Goal: Information Seeking & Learning: Learn about a topic

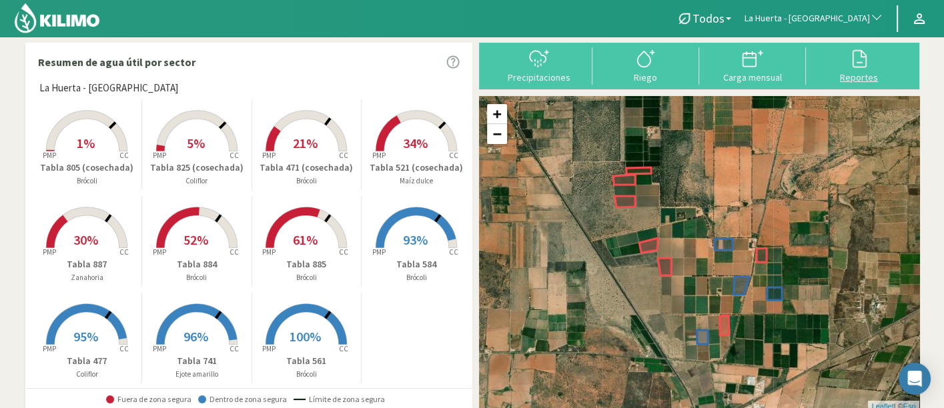
click at [848, 73] on div "Reportes" at bounding box center [859, 77] width 99 height 9
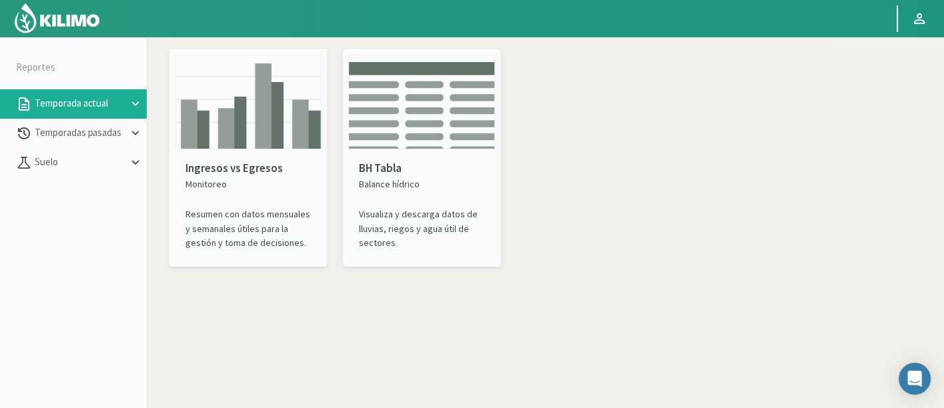
click at [284, 180] on p "Monitoreo" at bounding box center [248, 185] width 125 height 14
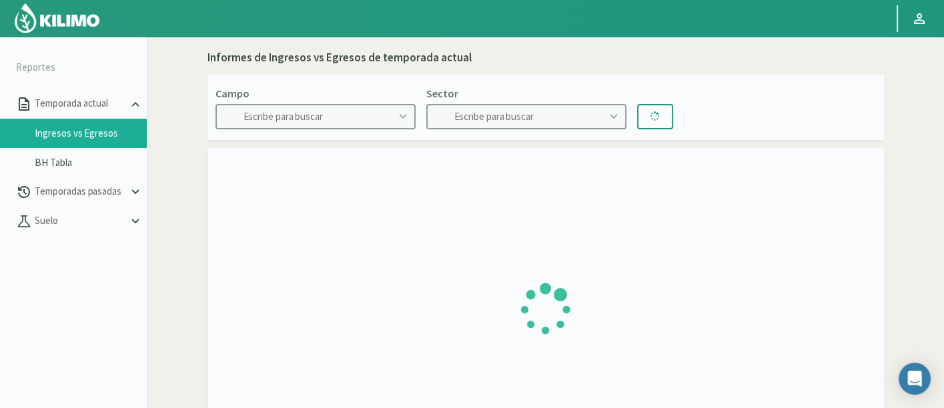
click at [108, 131] on link "Ingresos vs Egresos" at bounding box center [91, 133] width 112 height 12
click at [89, 183] on button "Temporadas pasadas" at bounding box center [73, 192] width 147 height 29
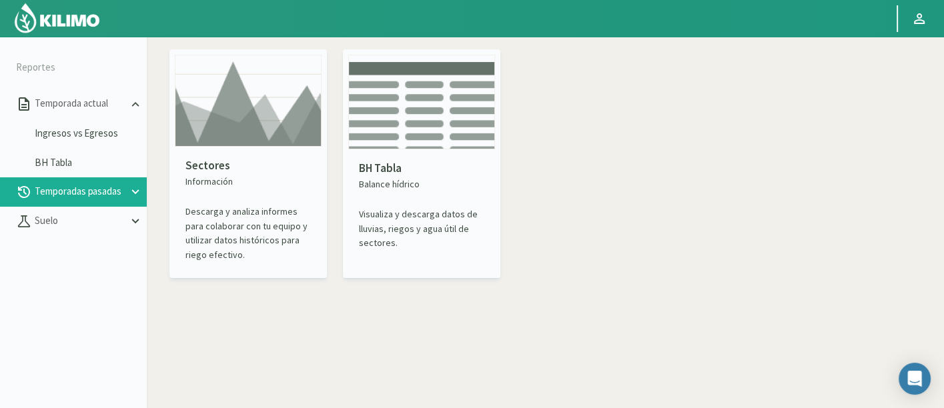
click at [301, 149] on div "Sectores Información Descarga y analiza informes para colaborar con tu equipo y…" at bounding box center [248, 210] width 147 height 126
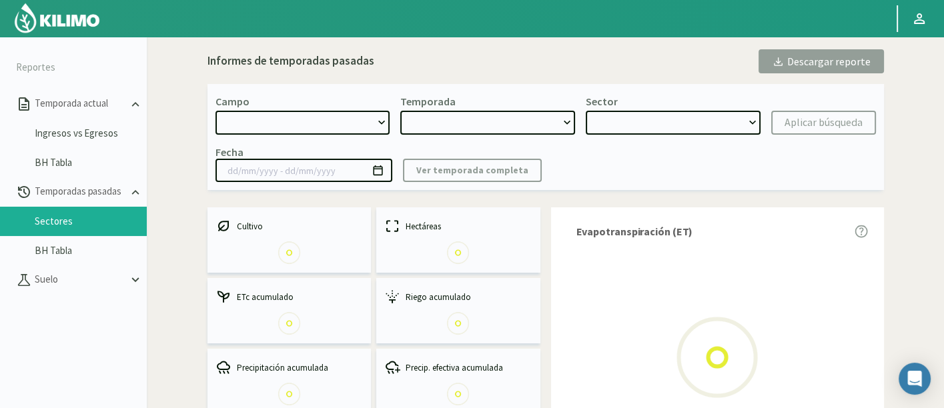
select select "0: Object"
type input "[DATE] - [DATE]"
select select "0: 2023"
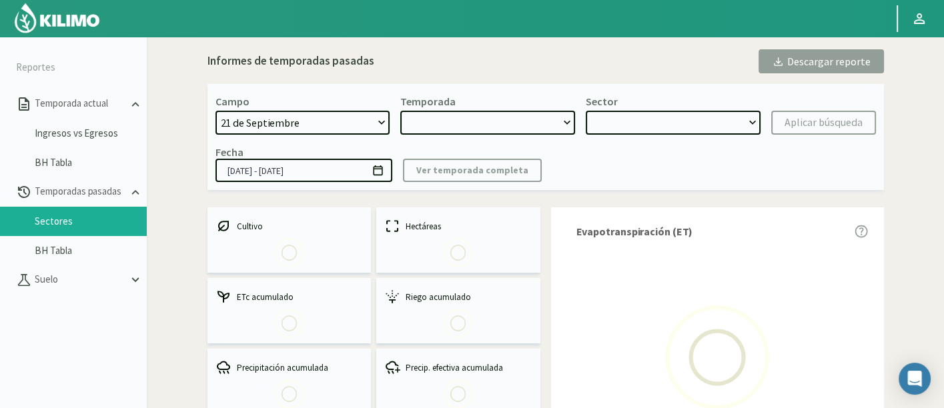
select select "0: Object"
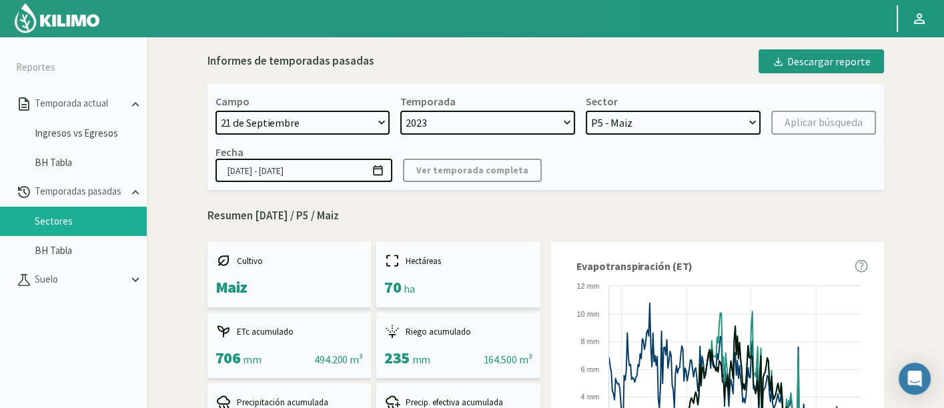
click at [337, 125] on select "[DATE] 8 Fuegos Acograpes - Ag. [PERSON_NAME] - Ag. [GEOGRAPHIC_DATA] Acograpes…" at bounding box center [303, 123] width 175 height 24
select select "1354: Object"
click at [332, 123] on select "[DATE] 8 Fuegos Acograpes - Ag. [PERSON_NAME] - Ag. [GEOGRAPHIC_DATA] Acograpes…" at bounding box center [303, 123] width 175 height 24
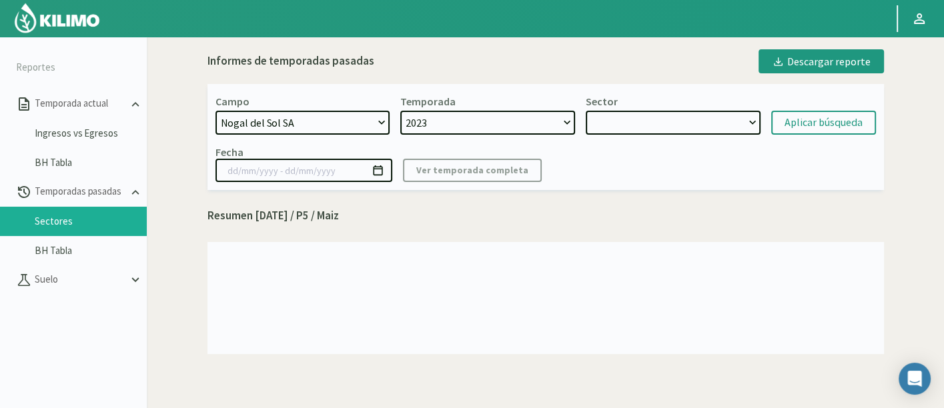
select select "7: Object"
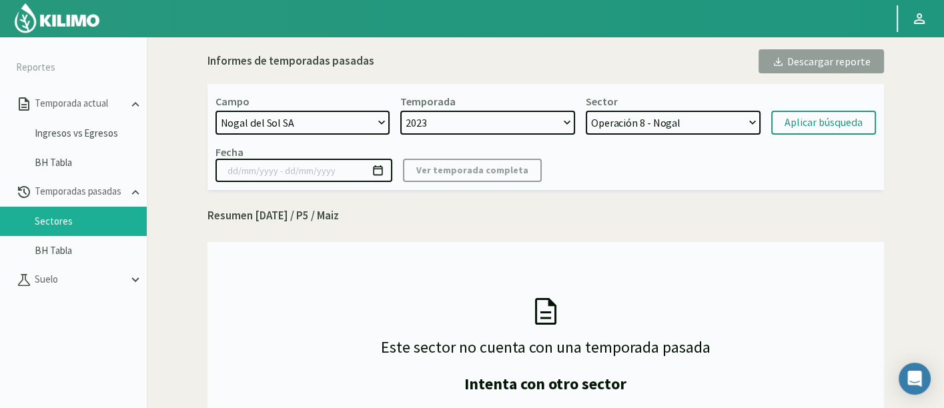
select select "174: Object"
click at [216, 111] on select "[DATE] 8 Fuegos Acograpes - Ag. [PERSON_NAME] - Ag. [GEOGRAPHIC_DATA] Acograpes…" at bounding box center [303, 123] width 175 height 24
select select "2: 2025"
click at [601, 119] on select "Tabla 402 - Lechuga Tabla 509 - Lechuga Tabla 508 - Maíz dulce Tabla 505 - Lech…" at bounding box center [673, 123] width 175 height 24
select select "16: Object"
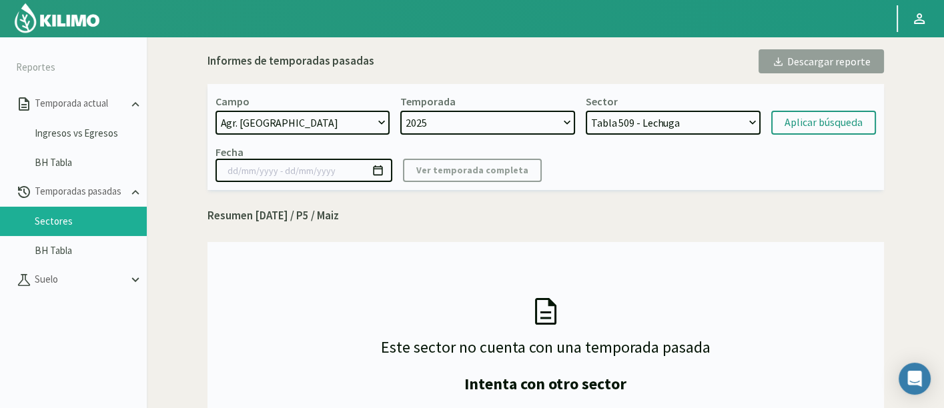
click at [586, 111] on select "Tabla 402 - Lechuga Tabla 509 - Lechuga Tabla 508 - Maíz dulce Tabla 505 - Lech…" at bounding box center [673, 123] width 175 height 24
click at [833, 111] on button "Aplicar búsqueda" at bounding box center [823, 123] width 105 height 24
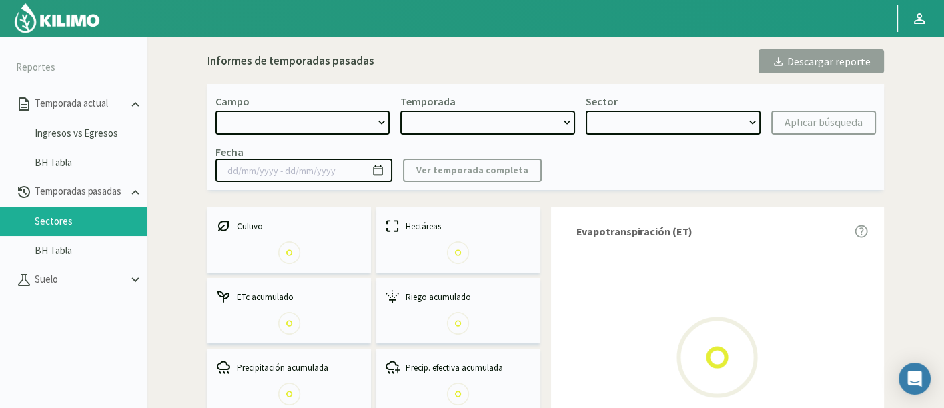
select select "174: Object"
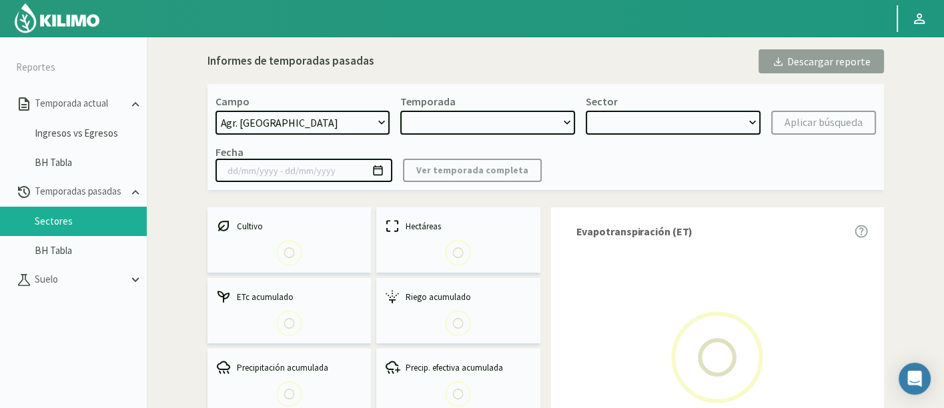
type input "[DATE] - [DATE]"
select select "0: 2025"
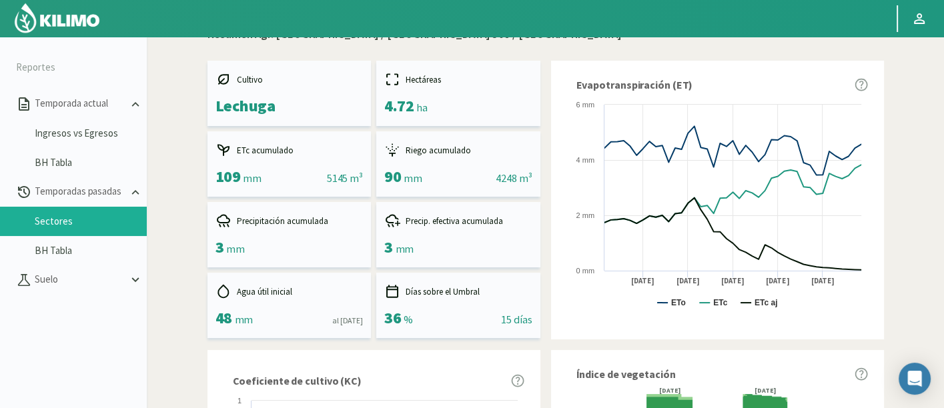
scroll to position [33, 0]
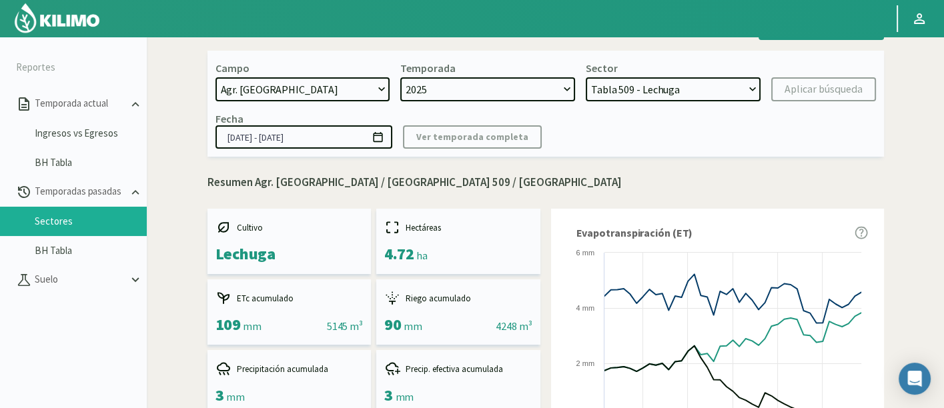
click at [699, 93] on select "Tabla 402 - Lechuga Tabla 509 - Lechuga Tabla 508 - Maíz dulce Tabla 505 - Lech…" at bounding box center [673, 89] width 175 height 24
click at [652, 81] on select "Tabla 402 - Lechuga Tabla 509 - Lechuga Tabla 508 - Maíz dulce Tabla 505 - Lech…" at bounding box center [673, 89] width 175 height 24
select select "0: Object"
click at [586, 77] on select "Tabla 402 - Lechuga Tabla 509 - Lechuga Tabla 508 - Maíz dulce Tabla 505 - Lech…" at bounding box center [673, 89] width 175 height 24
click at [825, 85] on div "Aplicar búsqueda" at bounding box center [824, 89] width 78 height 16
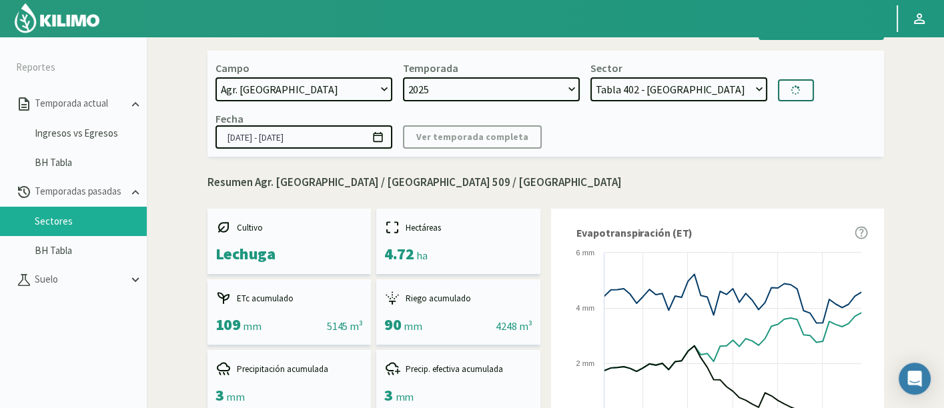
type input "[DATE] - [DATE]"
select select "43: Object"
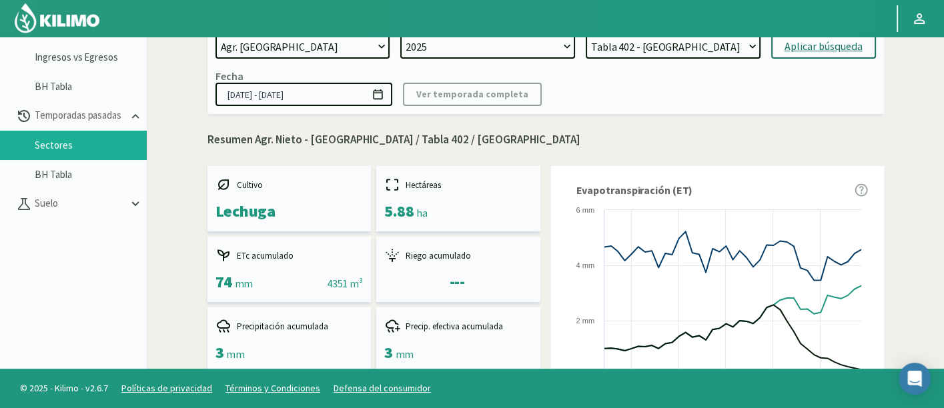
click at [734, 45] on select "Tabla 402 - Lechuga Tabla 509 - Lechuga Tabla 508 - Maíz dulce Tabla 505 - Lech…" at bounding box center [673, 47] width 175 height 24
click at [567, 147] on p "Resumen Agr. Nieto - [GEOGRAPHIC_DATA] / Tabla 402 / [GEOGRAPHIC_DATA]" at bounding box center [546, 139] width 677 height 17
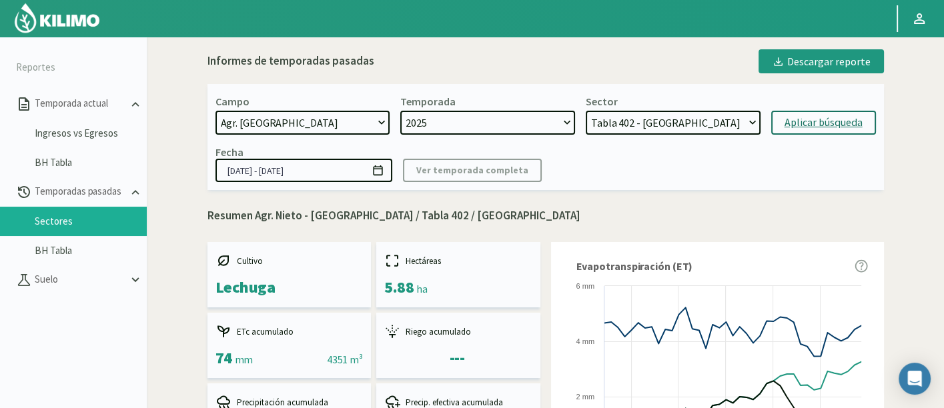
click at [363, 220] on p "Resumen Agr. Nieto - [GEOGRAPHIC_DATA] / Tabla 402 / [GEOGRAPHIC_DATA]" at bounding box center [546, 216] width 677 height 17
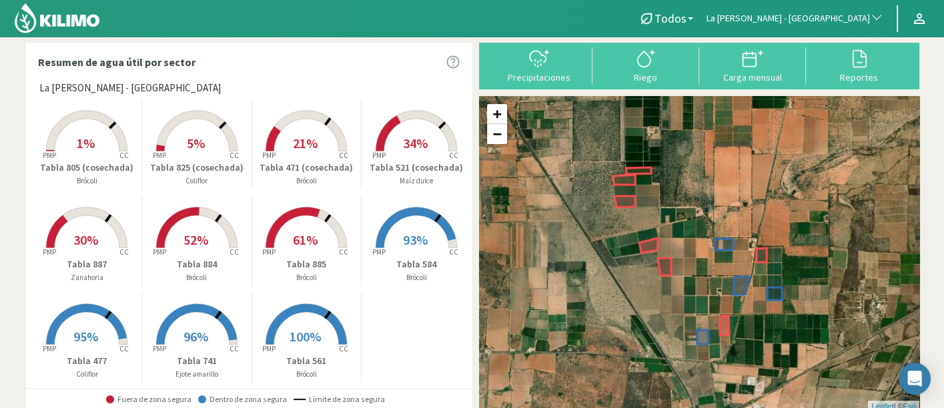
click at [815, 1] on nav "Todos Todos Brócoli Coliflor Ejote amarillo Maíz dulce Zanahoria [GEOGRAPHIC_DA…" at bounding box center [472, 18] width 944 height 37
click at [817, 9] on button "La Huerta - [GEOGRAPHIC_DATA]" at bounding box center [795, 18] width 190 height 29
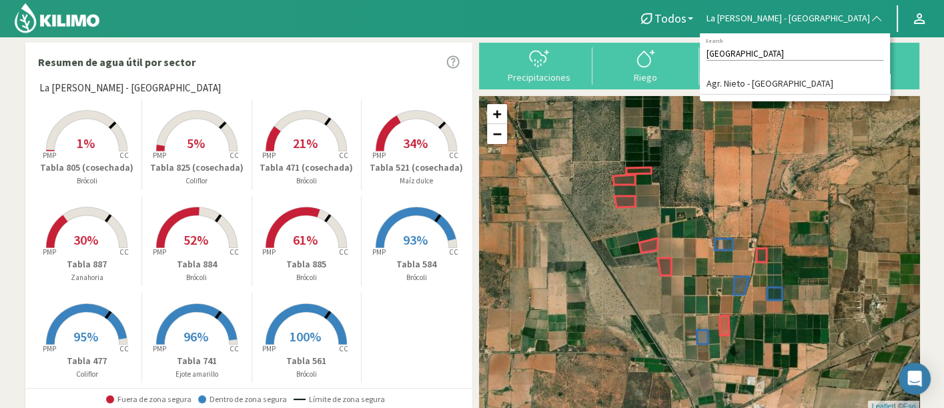
type input "florencia"
click at [795, 87] on li "Agr. Nieto - [GEOGRAPHIC_DATA]" at bounding box center [795, 84] width 190 height 21
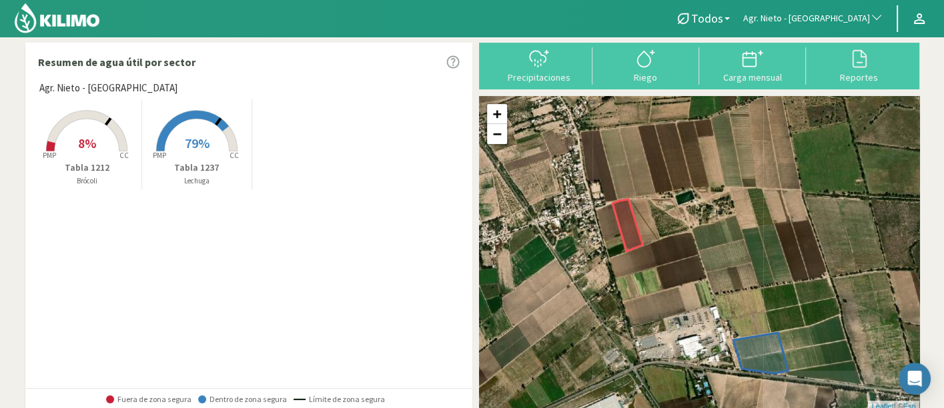
drag, startPoint x: 686, startPoint y: 342, endPoint x: 667, endPoint y: 298, distance: 47.2
click at [667, 298] on div "Tabla 1237 | Lechuga + − Leaflet | © Esri" at bounding box center [699, 254] width 440 height 316
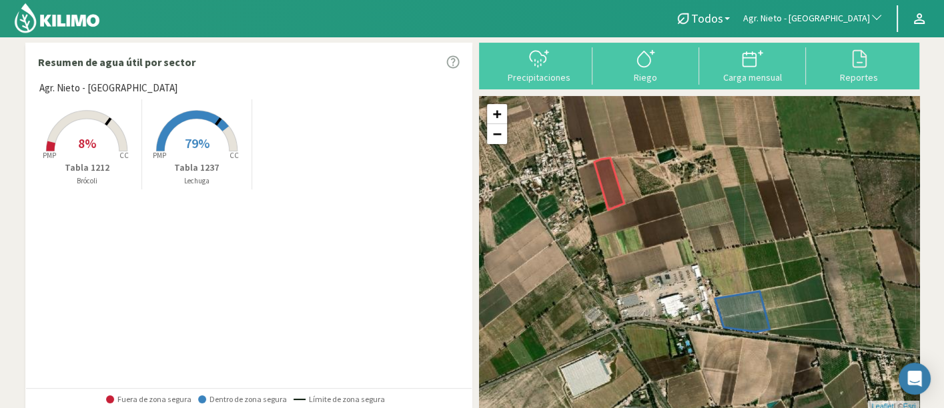
click at [121, 147] on icon at bounding box center [87, 131] width 81 height 41
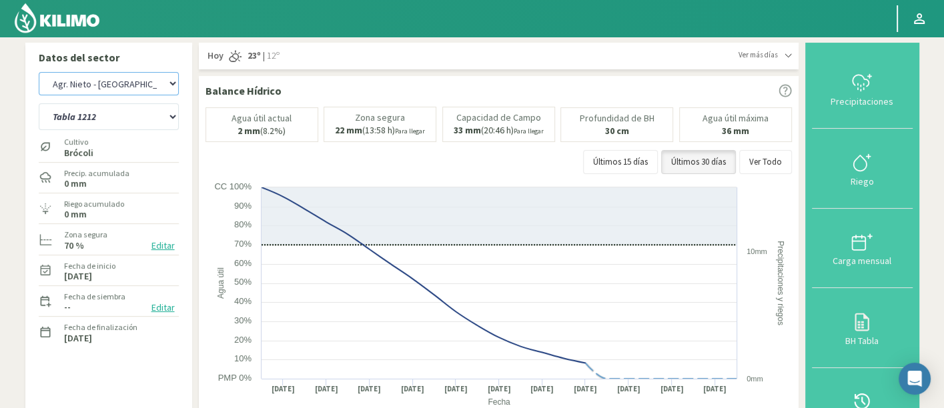
click at [109, 84] on select "Agr. Huertos de Chocalan Agrícola Bakia Agrícola Bakia - IC Agrícola Exser - Ca…" at bounding box center [109, 83] width 140 height 23
click at [110, 71] on div "Agr. Huertos de Chocalan Agrícola Bakia Agrícola Bakia - IC Agrícola Exser - Ca…" at bounding box center [109, 84] width 140 height 30
click at [112, 75] on select "Agr. Huertos de Chocalan Agrícola Bakia Agrícola Bakia - IC Agrícola Exser - Ca…" at bounding box center [109, 83] width 140 height 23
click at [39, 72] on select "Agr. Huertos de Chocalan Agrícola Bakia Agrícola Bakia - IC Agrícola Exser - Ca…" at bounding box center [109, 83] width 140 height 23
click at [133, 113] on select "Tabla 1212 Tabla 1237" at bounding box center [109, 116] width 140 height 27
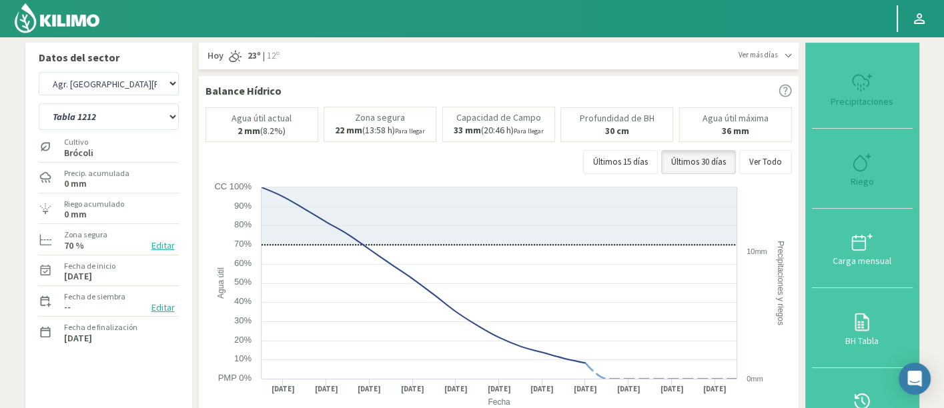
click at [49, 122] on select "Tabla 1212 Tabla 1237" at bounding box center [109, 116] width 140 height 27
select select "294: Object"
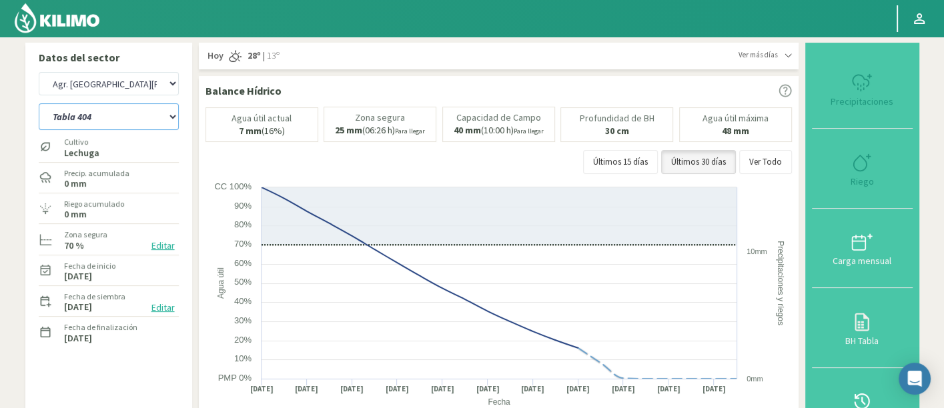
click at [39, 103] on select "Tabla 404 Tabla 407A (cosechada)" at bounding box center [109, 116] width 140 height 27
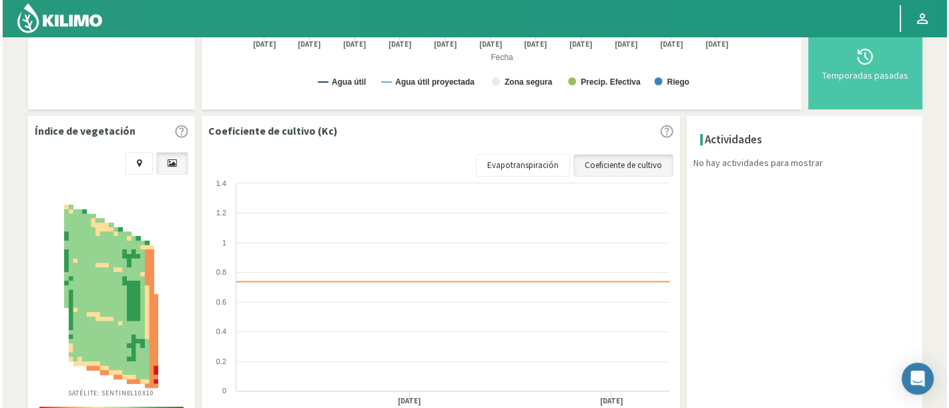
scroll to position [370, 0]
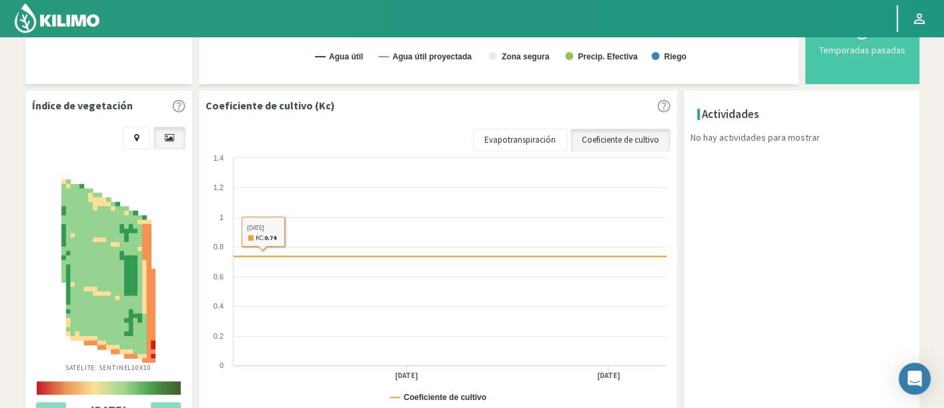
click at [92, 323] on img at bounding box center [108, 272] width 94 height 184
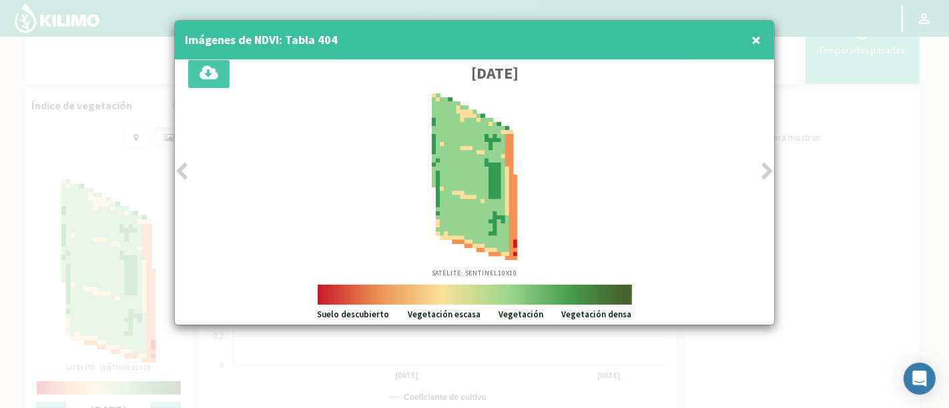
click at [188, 178] on icon at bounding box center [181, 171] width 13 height 19
click at [758, 41] on span "×" at bounding box center [755, 40] width 9 height 22
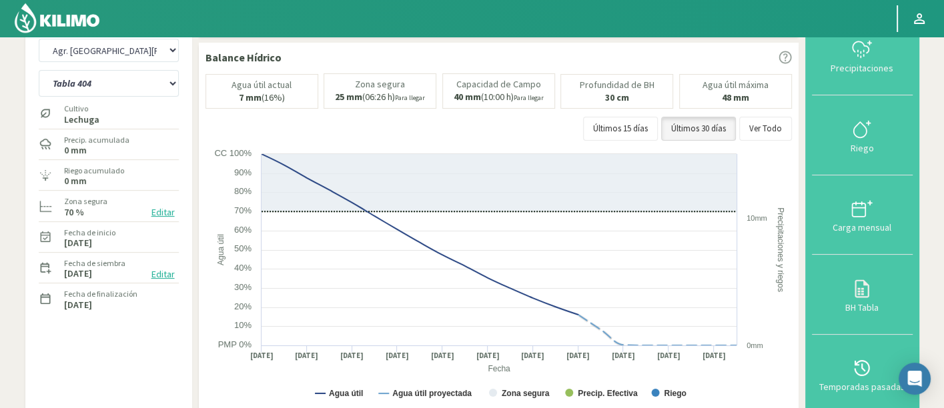
scroll to position [0, 0]
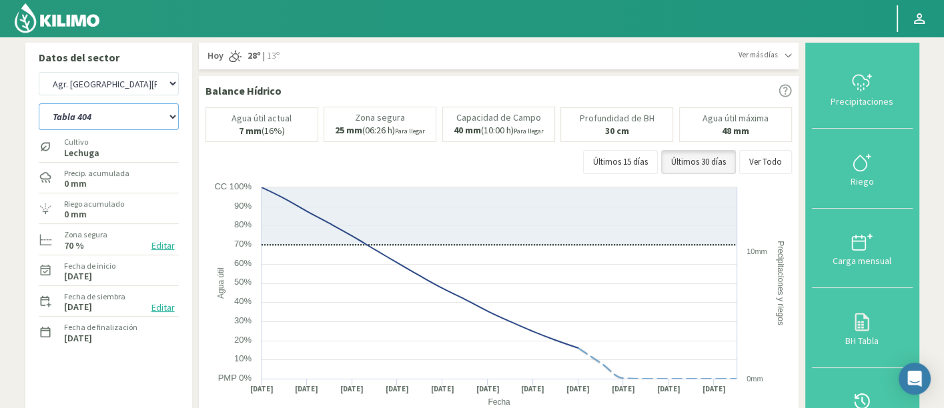
click at [113, 108] on select "Tabla 404 Tabla 407A (cosechada)" at bounding box center [109, 116] width 140 height 27
click at [39, 103] on select "Tabla 404 Tabla 407A (cosechada)" at bounding box center [109, 116] width 140 height 27
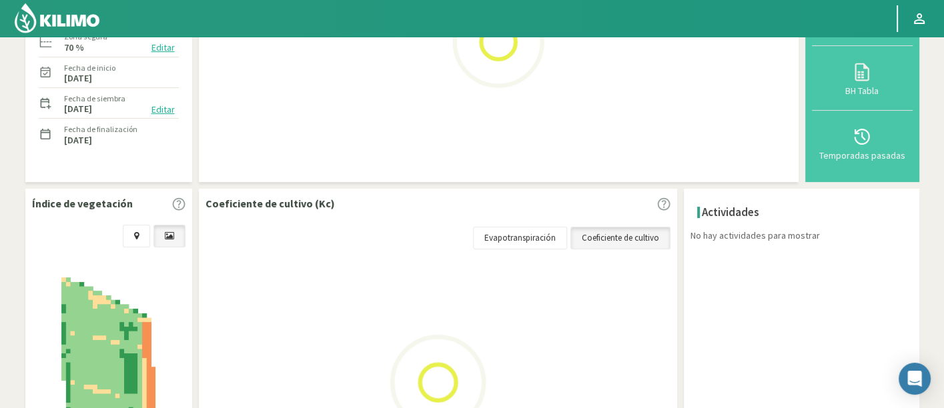
scroll to position [222, 0]
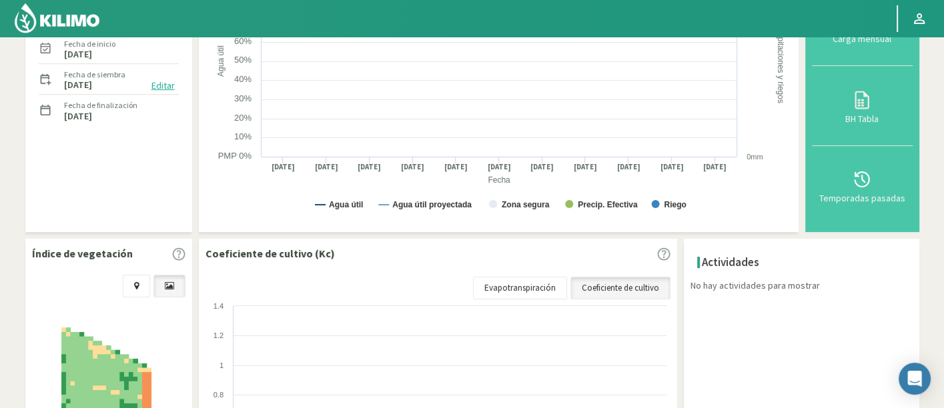
select select "2: Object"
click at [121, 303] on div at bounding box center [108, 405] width 147 height 214
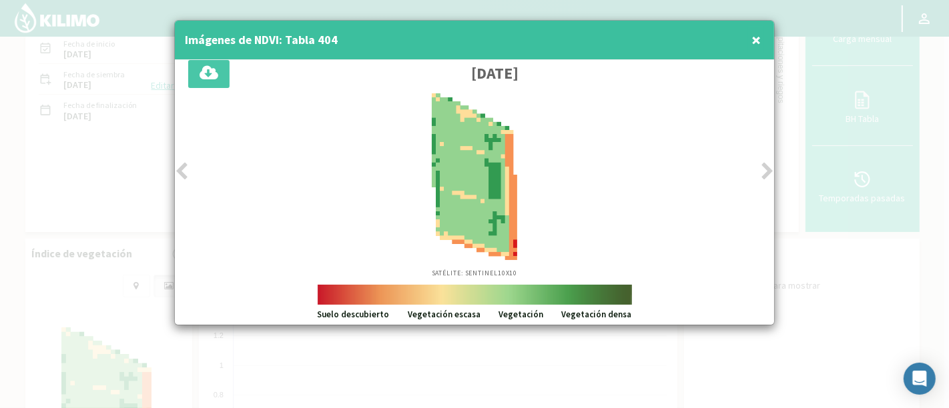
select select "580: Object"
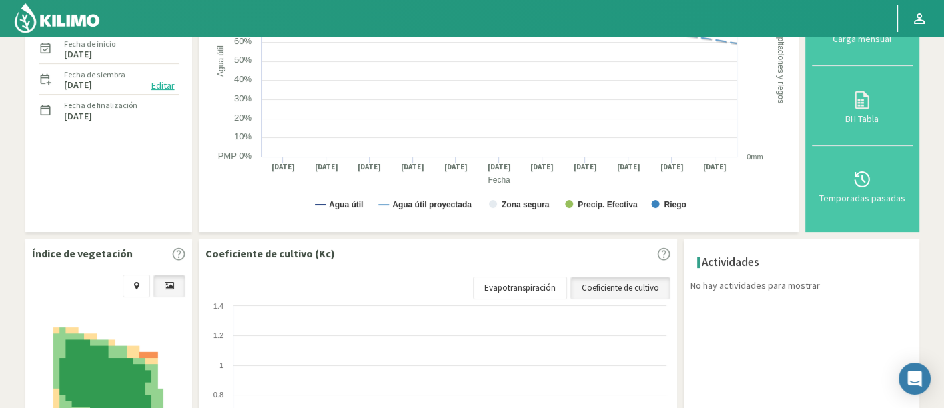
click at [105, 323] on div at bounding box center [108, 405] width 147 height 214
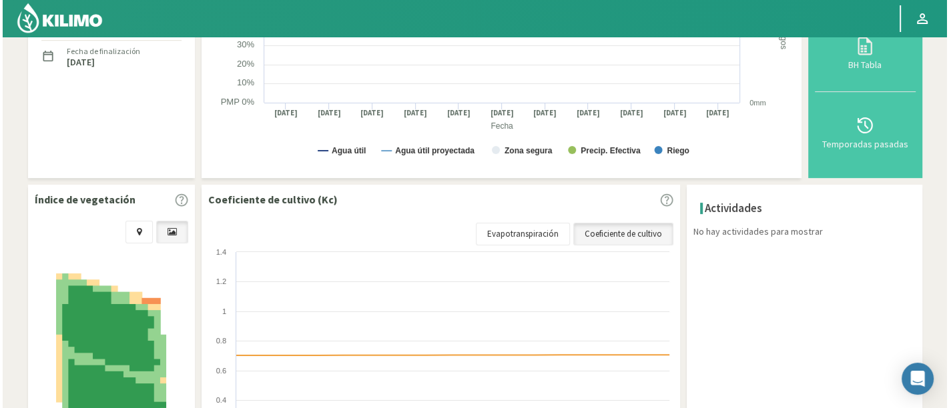
scroll to position [296, 0]
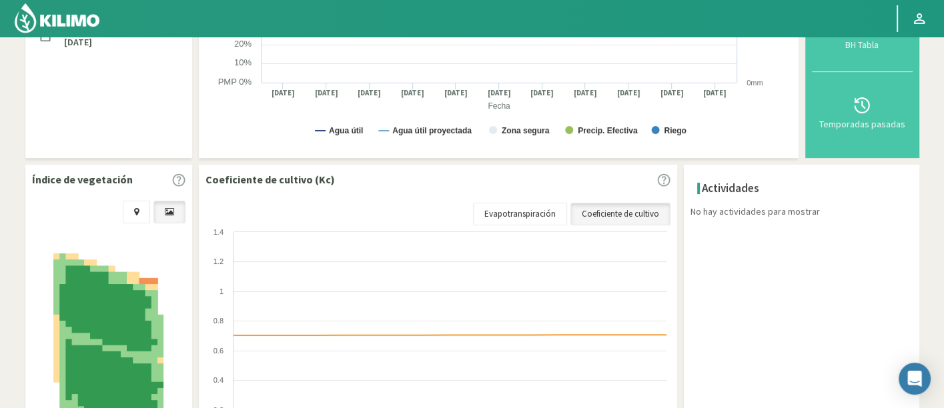
click at [116, 325] on img at bounding box center [108, 346] width 110 height 184
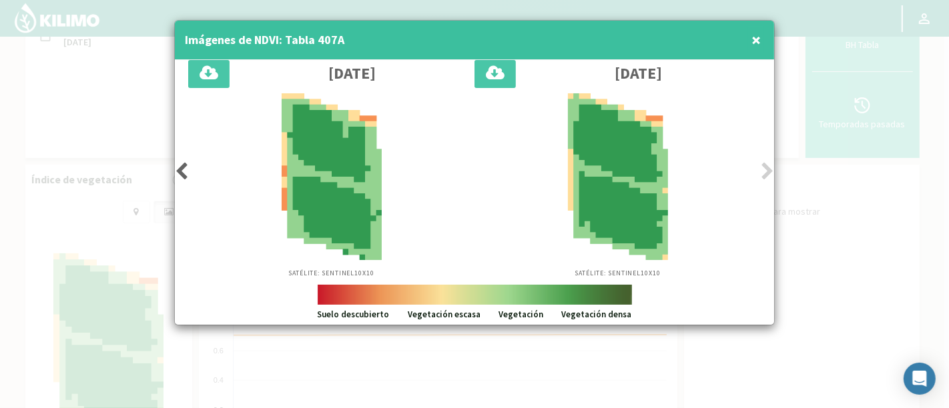
click at [181, 173] on icon at bounding box center [181, 171] width 13 height 19
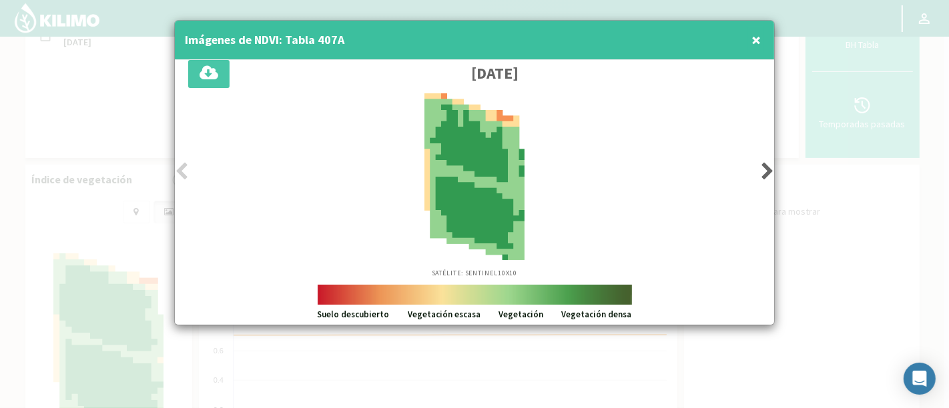
click at [181, 173] on icon at bounding box center [181, 171] width 13 height 19
click at [741, 38] on div "Imágenes de NDVI: Tabla 407A ×" at bounding box center [474, 40] width 599 height 39
click at [749, 39] on button "×" at bounding box center [756, 40] width 16 height 27
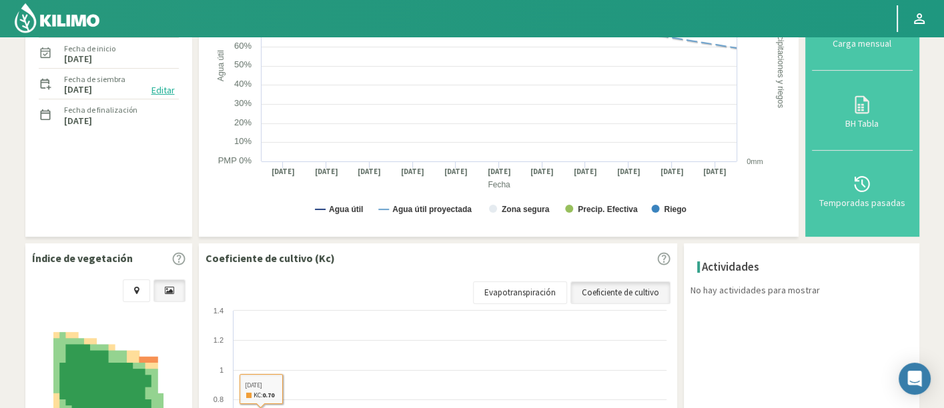
scroll to position [0, 0]
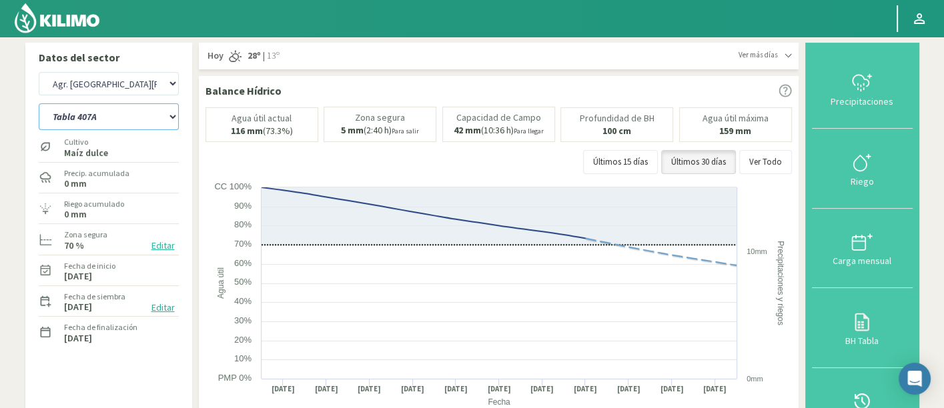
click at [140, 117] on select "Tabla 404 Tabla 407A" at bounding box center [109, 116] width 140 height 27
click at [39, 103] on select "Tabla 404 Tabla 407A" at bounding box center [109, 116] width 140 height 27
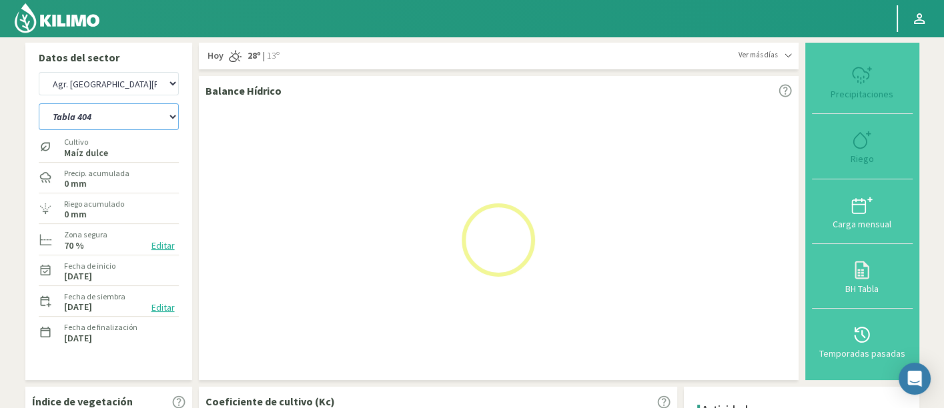
select select "5: Object"
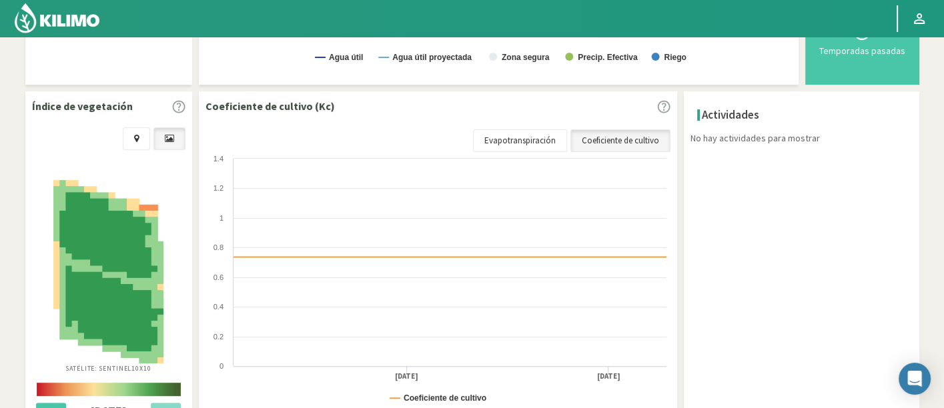
scroll to position [370, 0]
click at [143, 276] on img at bounding box center [108, 272] width 110 height 184
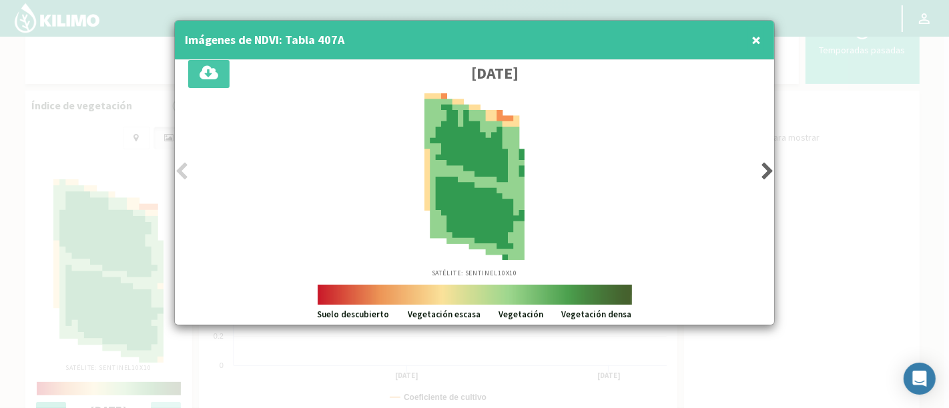
select select "866: Object"
select select "6: Object"
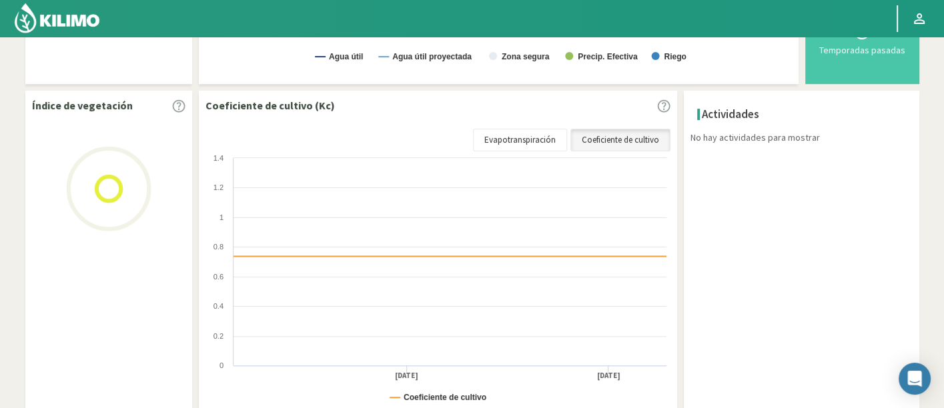
click at [761, 171] on div "Actividades No hay actividades para mostrar × Cancelar Eliminar × Fecha* Cancel…" at bounding box center [802, 258] width 236 height 334
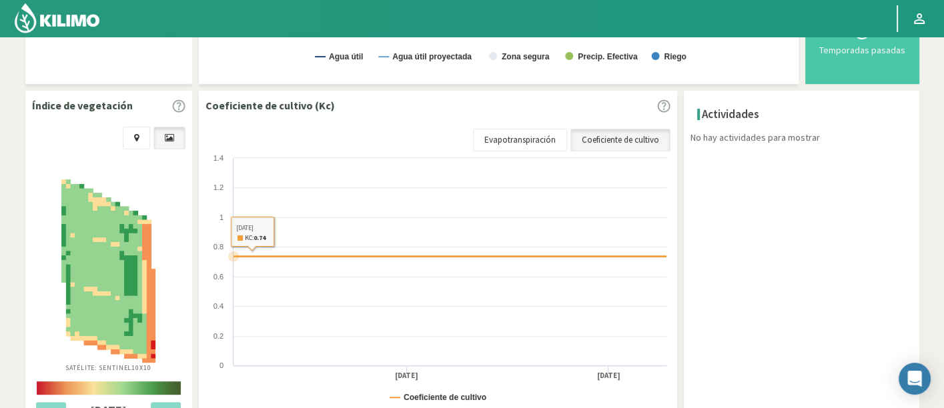
click at [74, 235] on img at bounding box center [108, 272] width 94 height 184
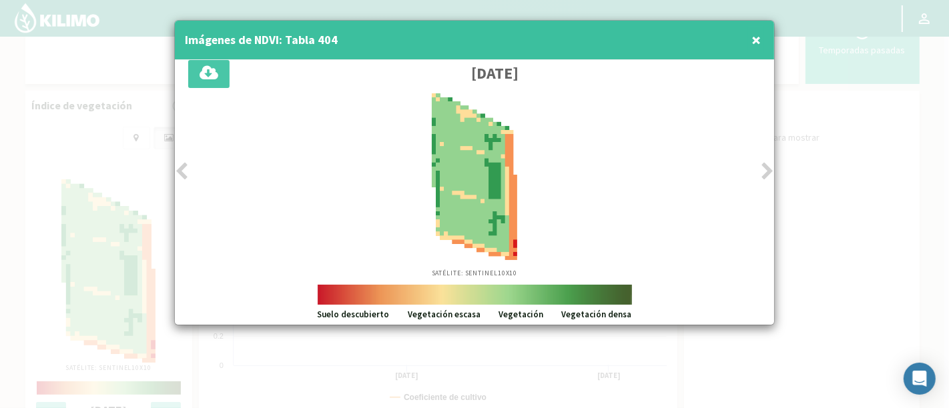
drag, startPoint x: 761, startPoint y: 173, endPoint x: 329, endPoint y: 200, distance: 432.6
click at [759, 173] on div "17/09/2025 Satélite: Sentinel 10X10" at bounding box center [474, 172] width 599 height 225
click at [163, 173] on div at bounding box center [474, 204] width 949 height 408
click at [755, 41] on span "×" at bounding box center [755, 40] width 9 height 22
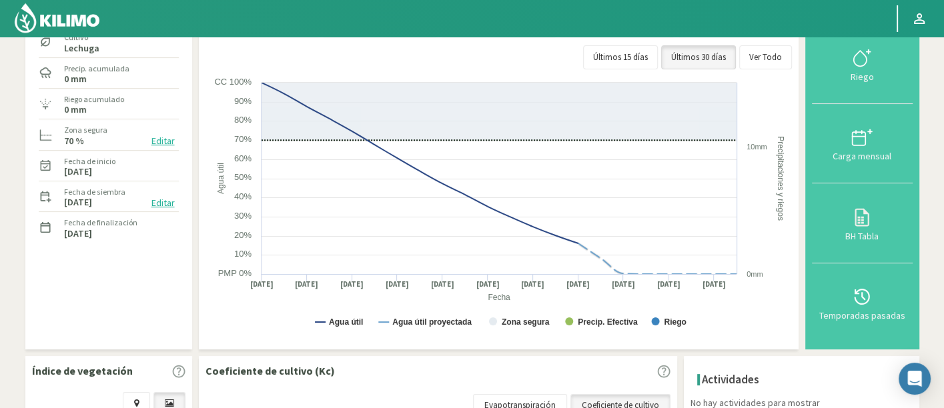
scroll to position [0, 0]
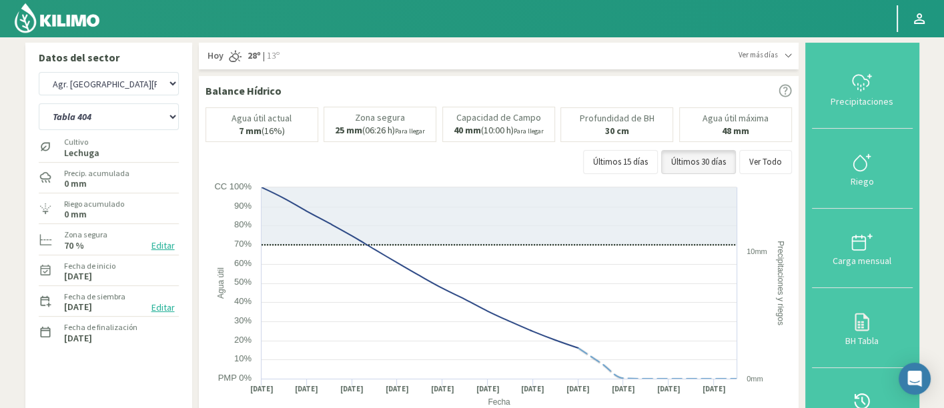
click at [127, 96] on div "Agr. Huertos de Chocalan Agrícola Bakia Agrícola Bakia - IC Agrícola Exser - Ca…" at bounding box center [109, 84] width 140 height 30
click at [127, 91] on select "Agr. Huertos de Chocalan Agrícola Bakia Agrícola Bakia - IC Agrícola Exser - Ca…" at bounding box center [109, 83] width 140 height 23
click at [39, 72] on select "Agr. Huertos de Chocalan Agrícola Bakia Agrícola Bakia - IC Agrícola Exser - Ca…" at bounding box center [109, 83] width 140 height 23
select select "1151: Object"
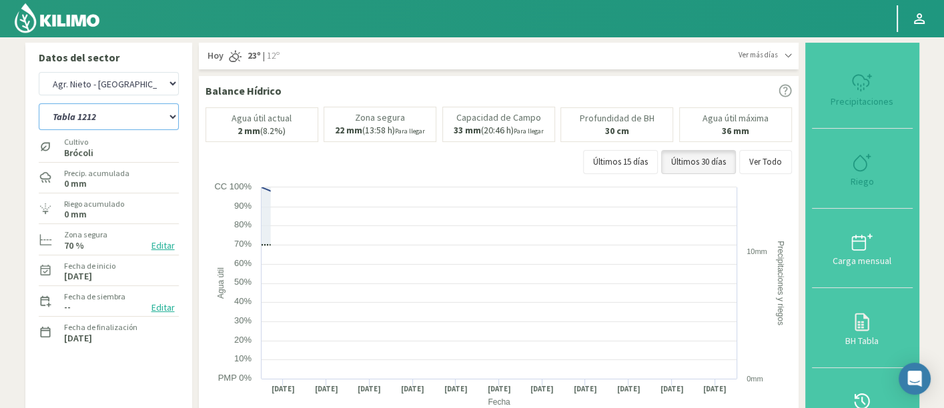
click at [152, 119] on select "Tabla 1212 Tabla 1237" at bounding box center [109, 116] width 140 height 27
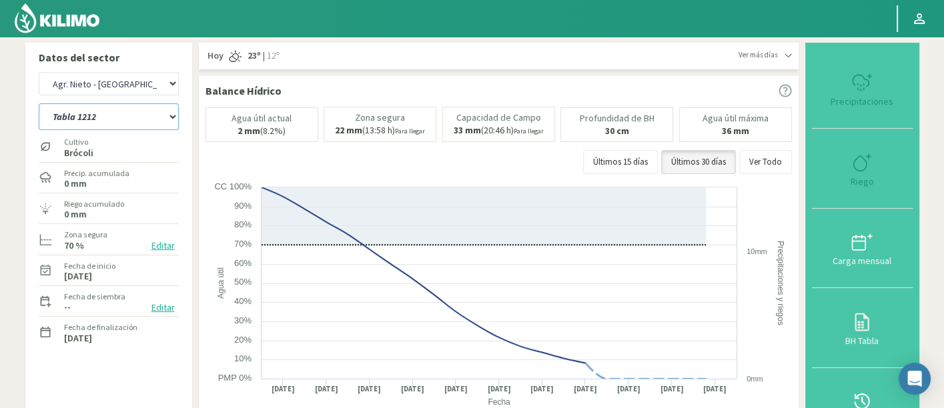
click at [152, 119] on select "Tabla 1212 Tabla 1237" at bounding box center [109, 116] width 140 height 27
click at [151, 130] on select "Tabla 1212 Tabla 1237" at bounding box center [109, 116] width 140 height 27
click at [39, 103] on select "Tabla 1212 Tabla 1237" at bounding box center [109, 116] width 140 height 27
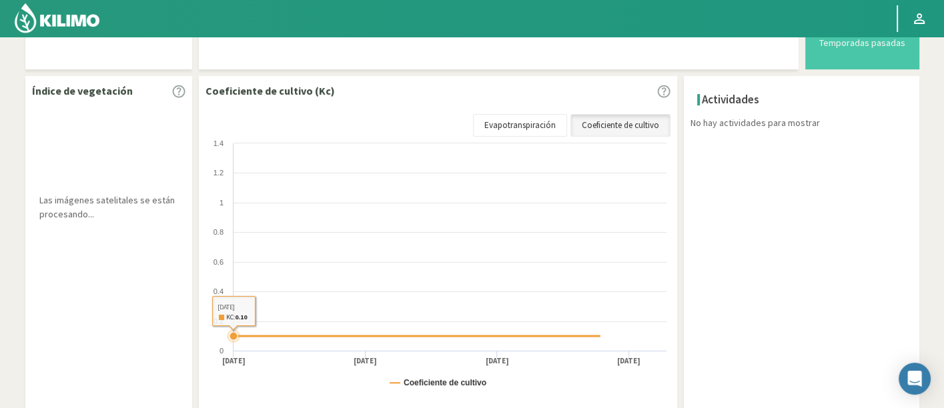
scroll to position [358, 0]
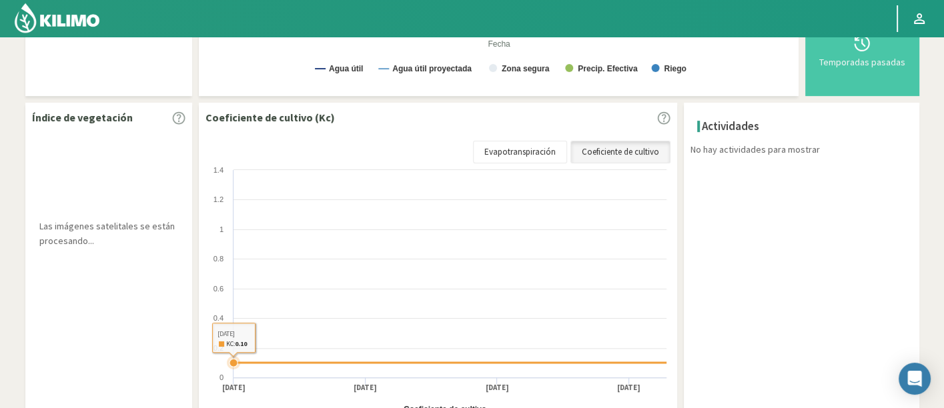
select select "8: Object"
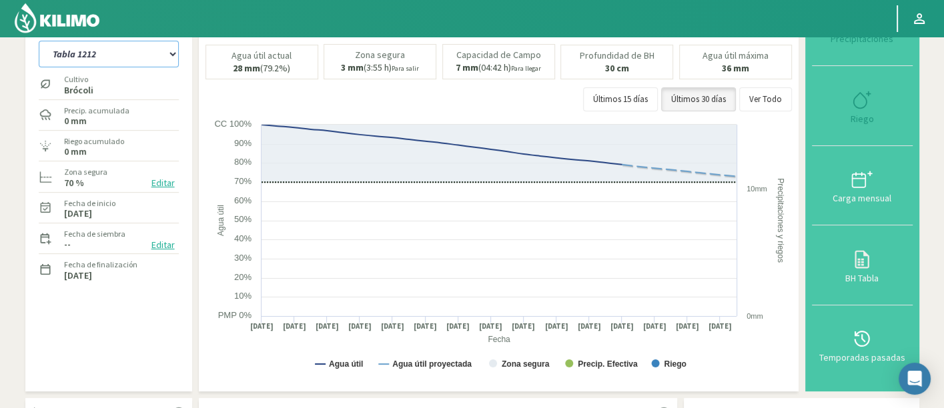
select select "1437: Object"
click at [120, 53] on select "Tabla 1212 Tabla 1237" at bounding box center [109, 54] width 140 height 27
click at [39, 41] on select "Tabla 1212 Tabla 1237" at bounding box center [109, 54] width 140 height 27
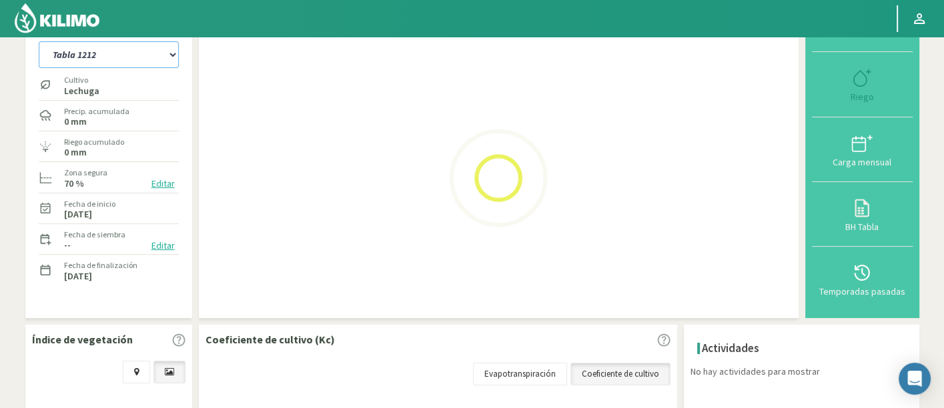
select select "11: Object"
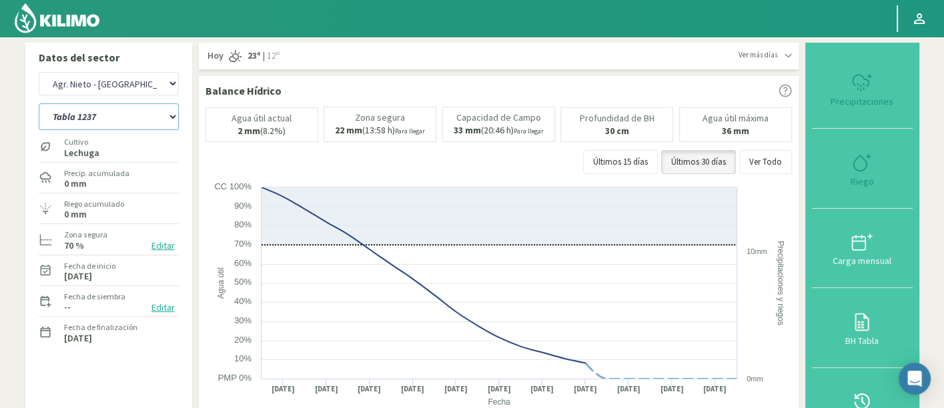
select select "1723: Object"
select select "12: Object"
click at [143, 77] on select "Agr. Huertos de Chocalan Agrícola Bakia Agrícola Bakia - IC Agrícola Exser - Ca…" at bounding box center [109, 83] width 140 height 23
click at [39, 72] on select "Agr. Huertos de Chocalan Agrícola Bakia Agrícola Bakia - IC Agrícola Exser - Ca…" at bounding box center [109, 83] width 140 height 23
click at [112, 105] on div "Agr. Huertos de Chocalan Agrícola Bakia Agrícola Bakia - IC Agrícola Exser - Ca…" at bounding box center [109, 213] width 140 height 288
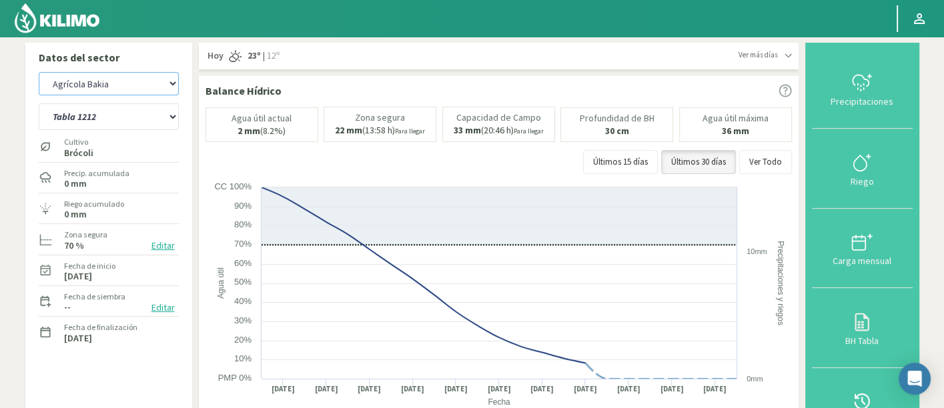
click at [39, 72] on select "Agr. Huertos de Chocalan Agrícola Bakia Agrícola Bakia - IC Agrícola Exser - Ca…" at bounding box center [109, 83] width 140 height 23
click at [117, 87] on select "Agr. Huertos de Chocalan Agrícola Bakia Agrícola Bakia - IC Agrícola Exser - Ca…" at bounding box center [109, 83] width 140 height 23
click at [39, 72] on select "Agr. Huertos de Chocalan Agrícola Bakia Agrícola Bakia - IC Agrícola Exser - Ca…" at bounding box center [109, 83] width 140 height 23
click at [138, 111] on select "Tabla 1212 Tabla 1237" at bounding box center [109, 116] width 140 height 27
click at [110, 102] on div "Tabla 1212 Tabla 1237" at bounding box center [109, 115] width 140 height 33
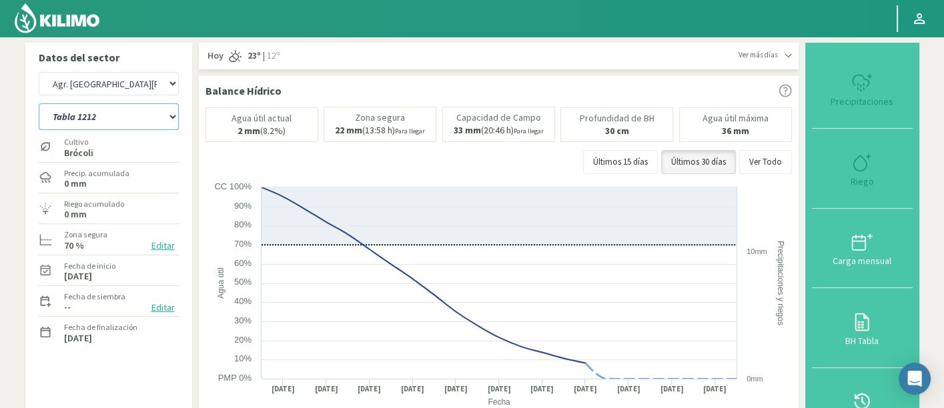
select select "2010: Object"
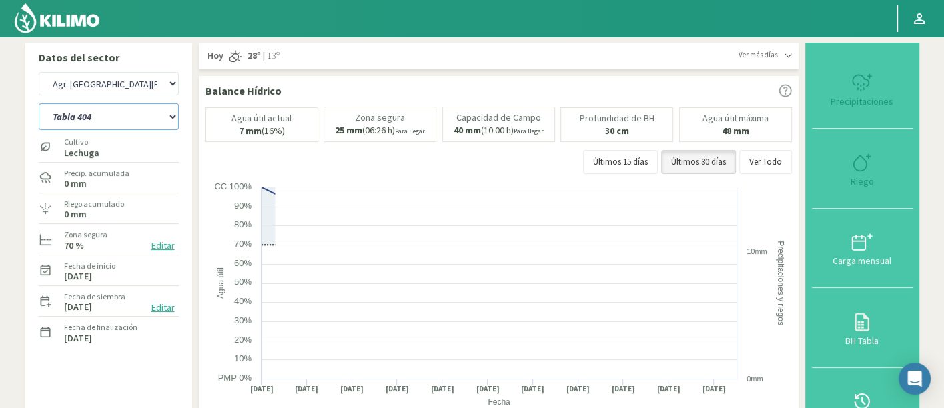
click at [114, 118] on select "Tabla 404 Tabla 407A" at bounding box center [109, 116] width 140 height 27
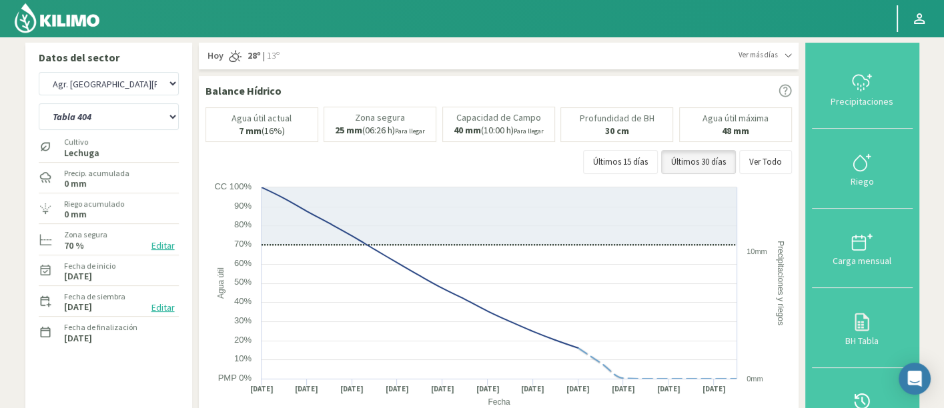
click at [106, 119] on select "Tabla 404 Tabla 407A" at bounding box center [109, 116] width 140 height 27
click at [39, 103] on select "Tabla 404 Tabla 407A" at bounding box center [109, 116] width 140 height 27
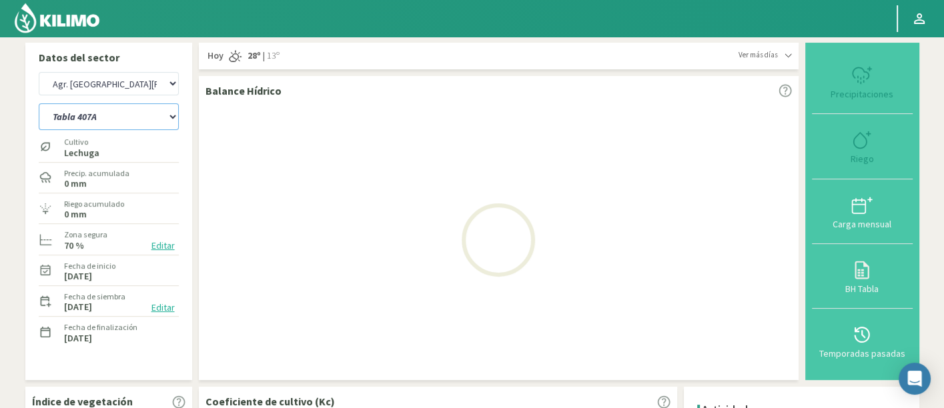
select select "14: Object"
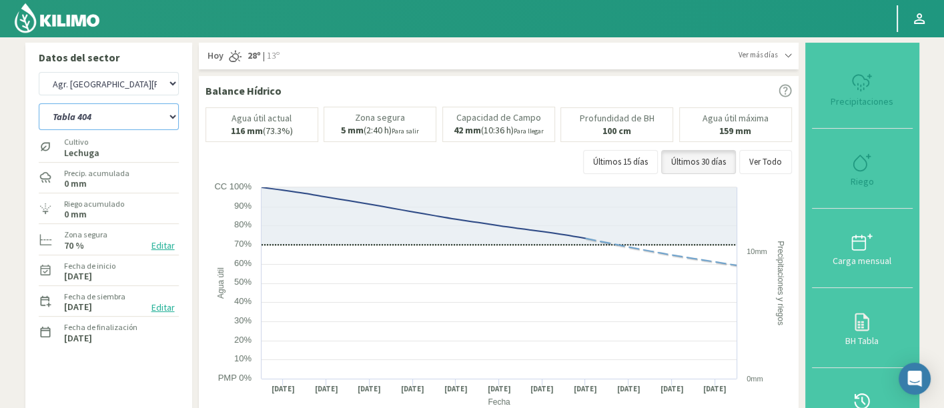
select select "2296: Object"
select select "17: Object"
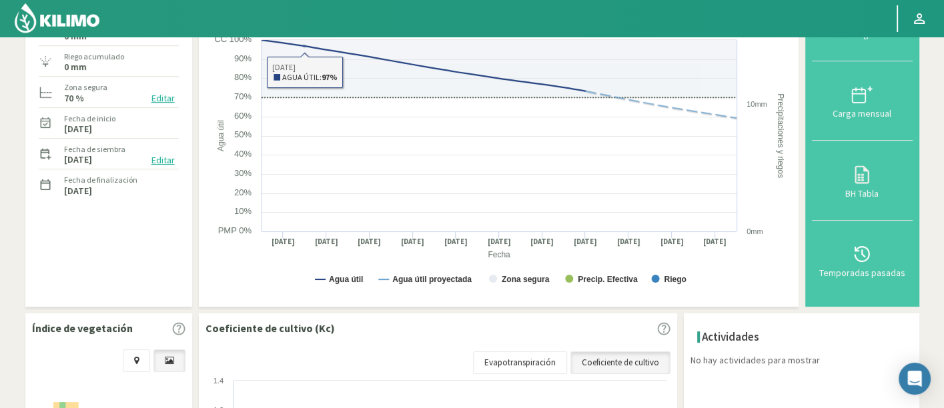
scroll to position [148, 0]
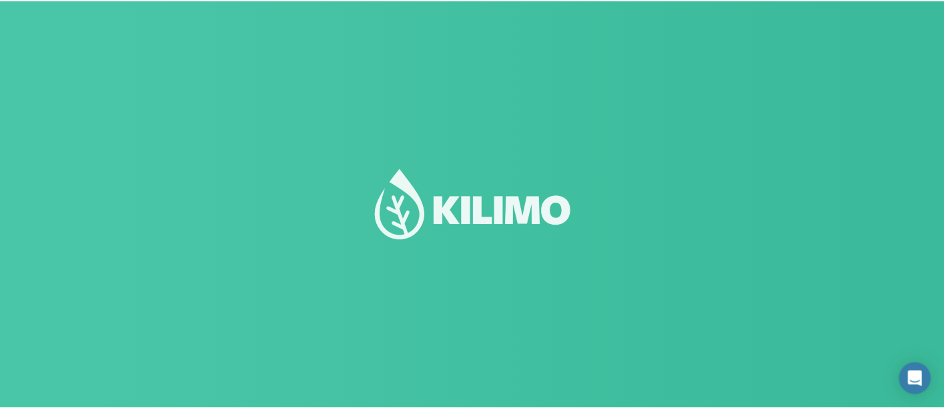
scroll to position [93, 0]
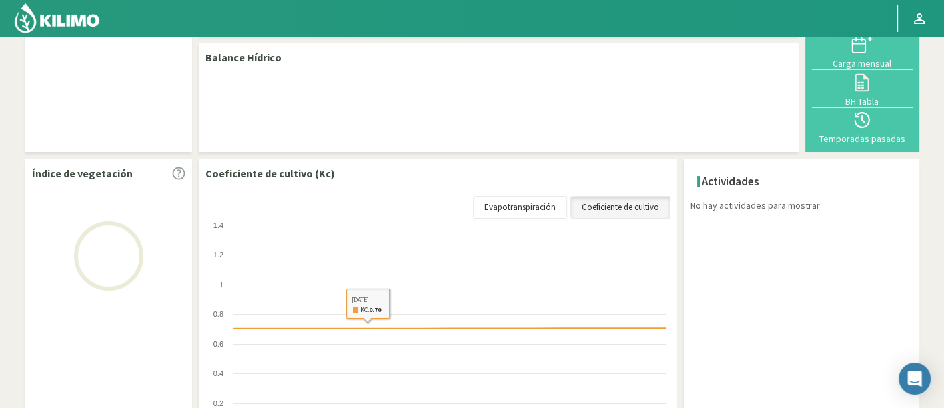
select select "8: Object"
select select "1: Object"
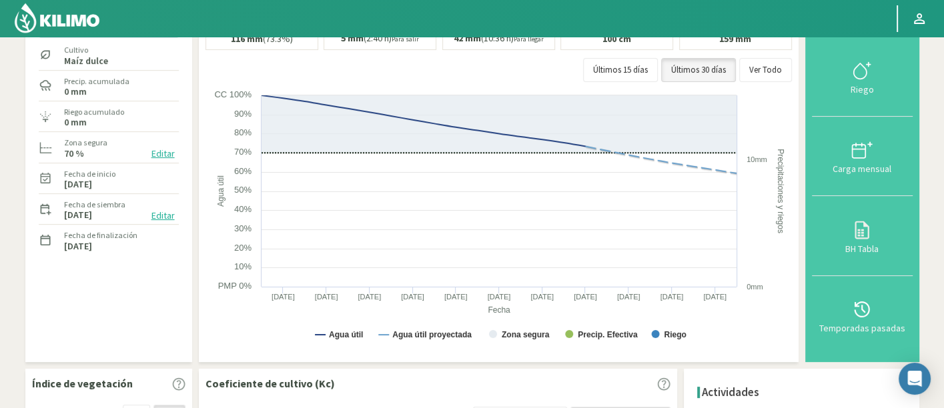
scroll to position [0, 0]
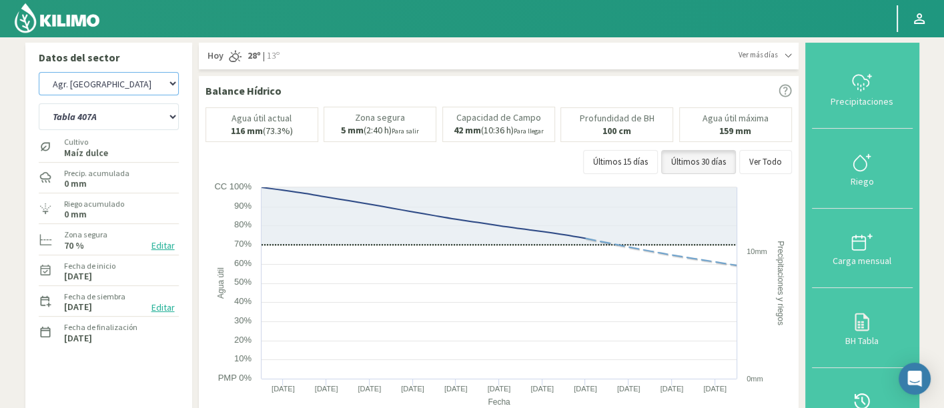
click at [129, 81] on select "Agr. Huertos de Chocalan Agrícola Bakia Agrícola Bakia - IC Agrícola Exser - Ca…" at bounding box center [109, 83] width 140 height 23
click at [39, 72] on select "Agr. Huertos de Chocalan Agrícola Bakia Agrícola Bakia - IC Agrícola Exser - Ca…" at bounding box center [109, 83] width 140 height 23
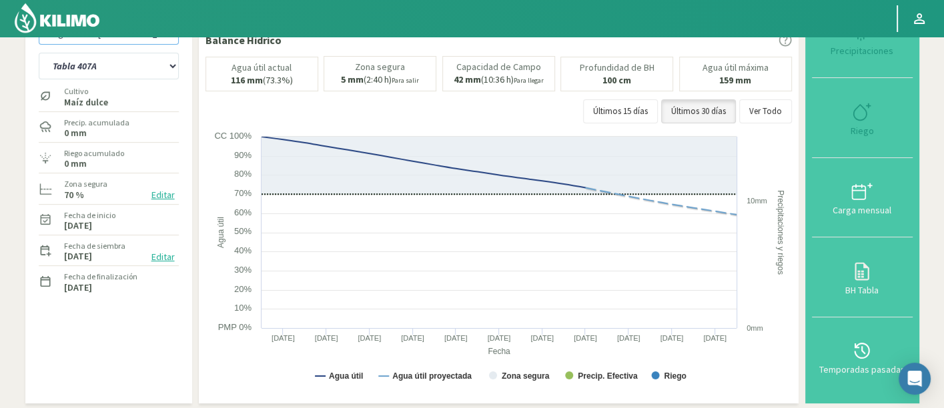
scroll to position [74, 0]
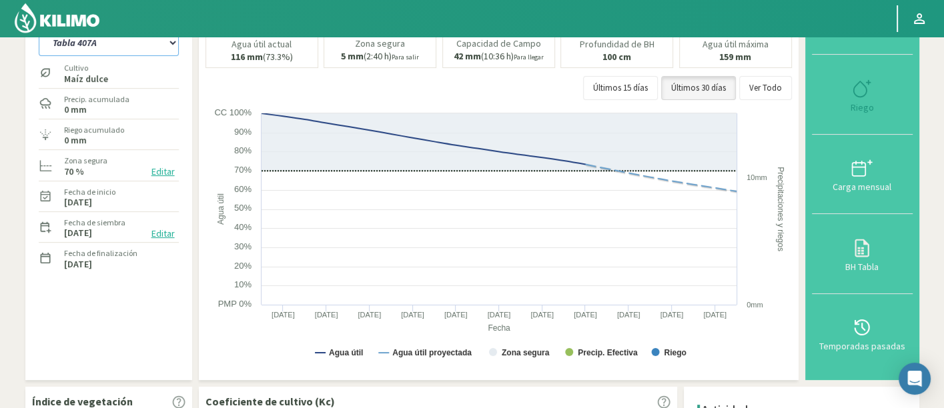
click at [129, 46] on select "Tabla 404 Tabla 407A" at bounding box center [109, 42] width 140 height 27
select select "293: Object"
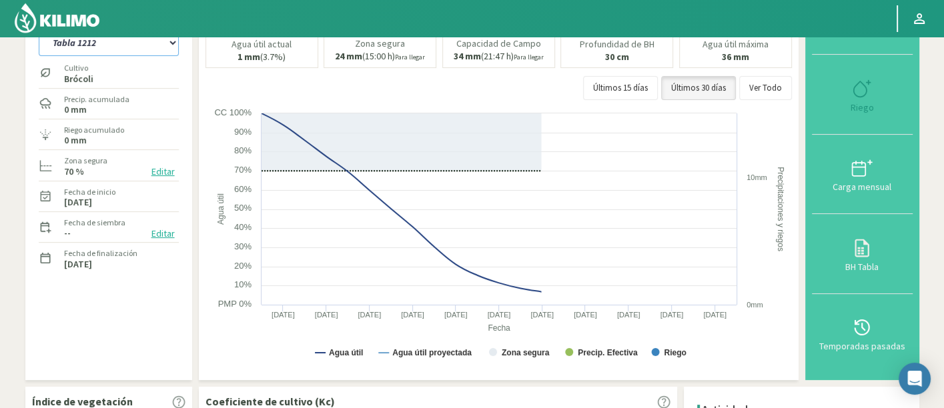
click at [39, 29] on select "Tabla 1212 Tabla 1237" at bounding box center [109, 42] width 140 height 27
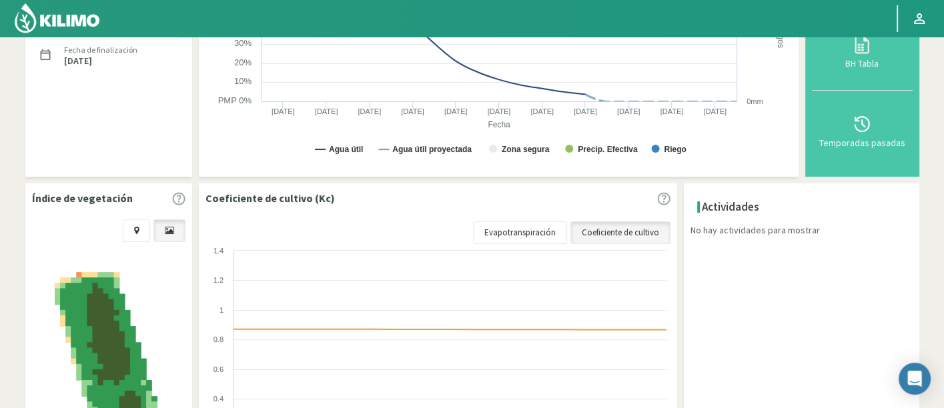
scroll to position [85, 0]
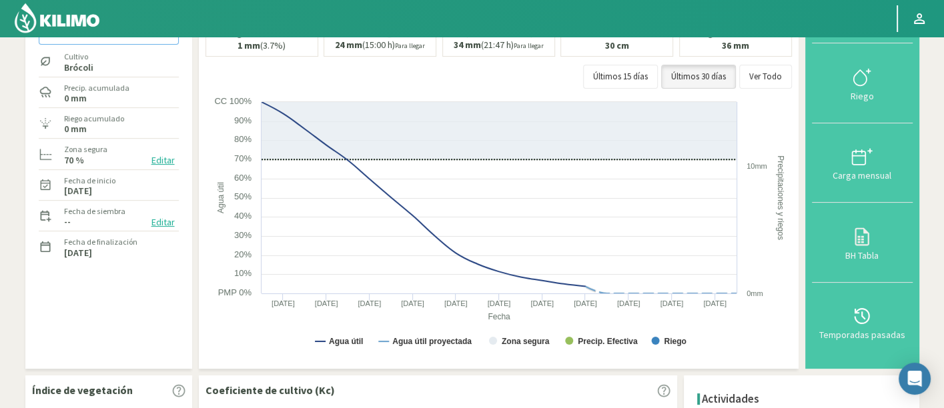
click at [126, 37] on select "Tabla 1212 Tabla 1237" at bounding box center [109, 31] width 140 height 27
click at [39, 18] on select "Tabla 1212 Tabla 1237" at bounding box center [109, 31] width 140 height 27
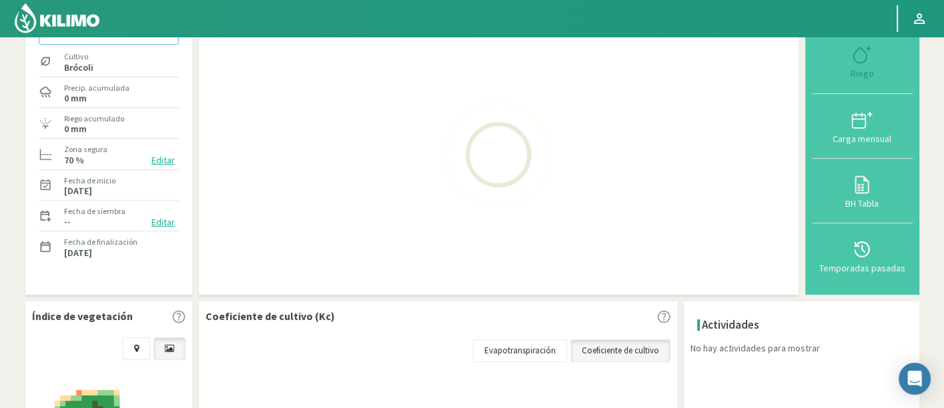
select select "2: Object"
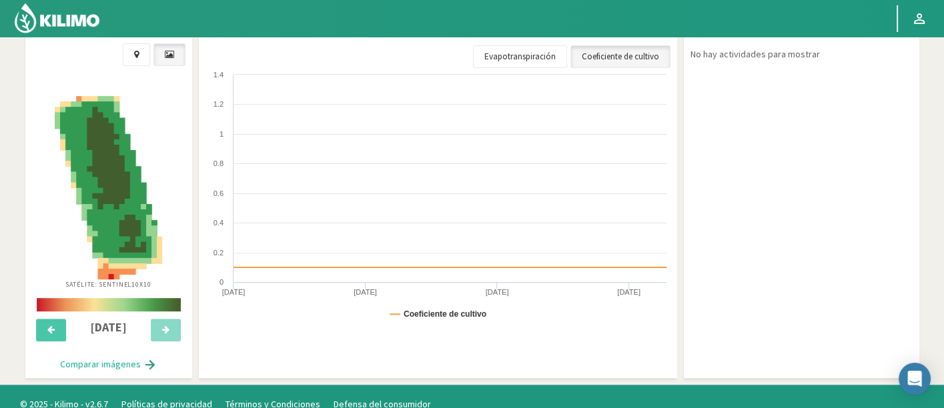
scroll to position [456, 0]
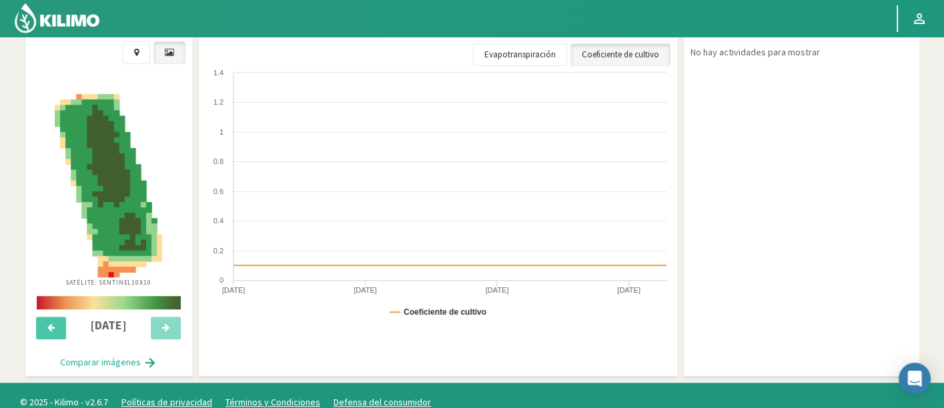
select select "579: Object"
select select "5: Object"
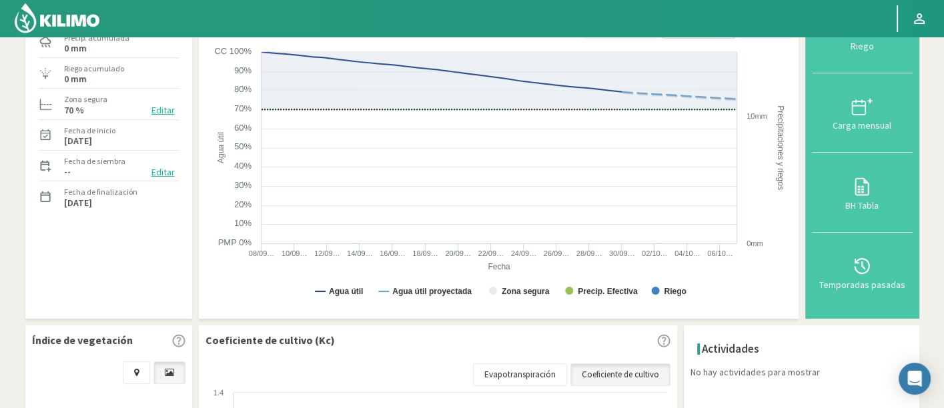
scroll to position [85, 0]
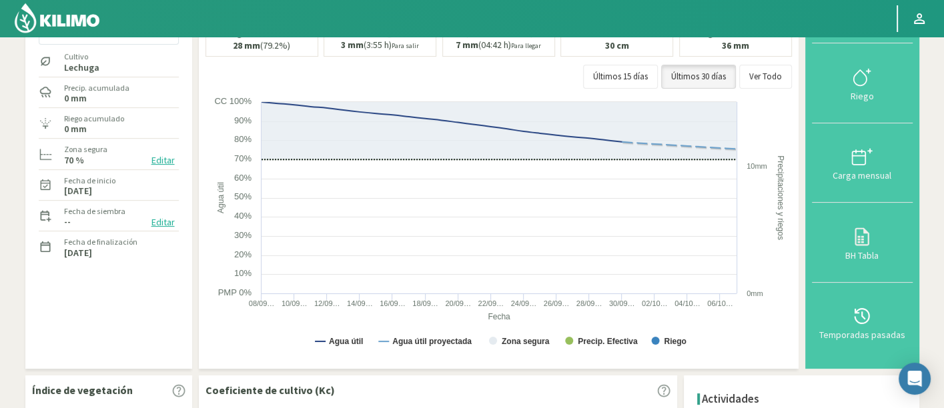
drag, startPoint x: 95, startPoint y: 29, endPoint x: 103, endPoint y: 27, distance: 8.9
click at [95, 29] on img at bounding box center [56, 18] width 87 height 32
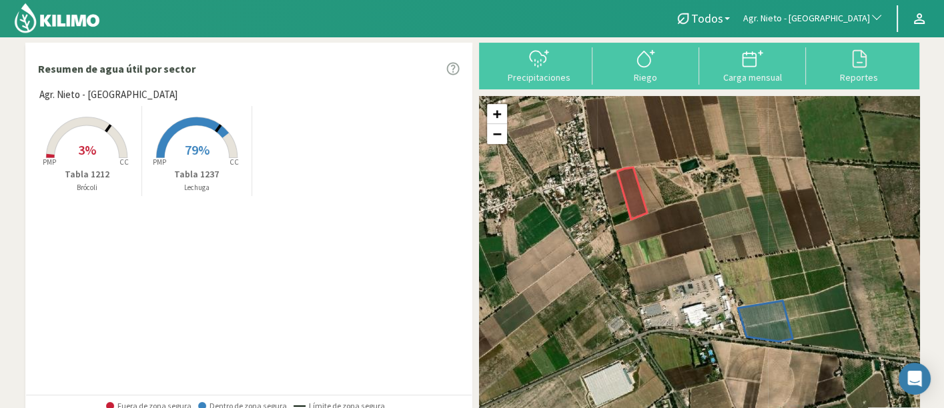
click at [101, 169] on p "Tabla 1212" at bounding box center [87, 174] width 109 height 14
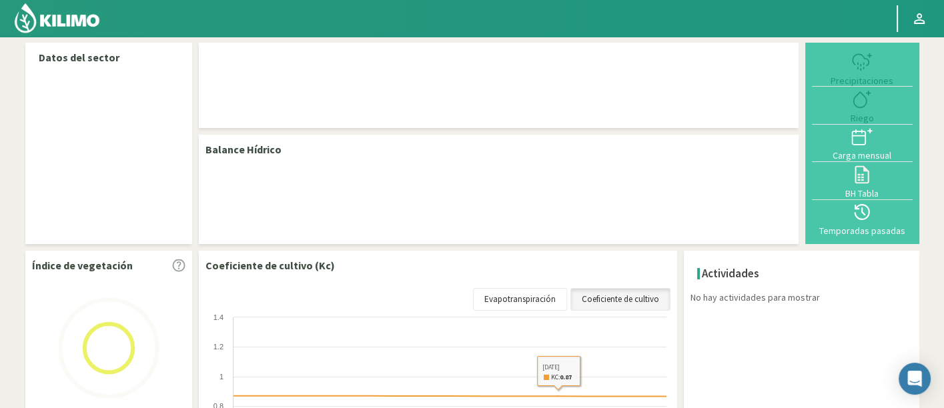
select select "7: Object"
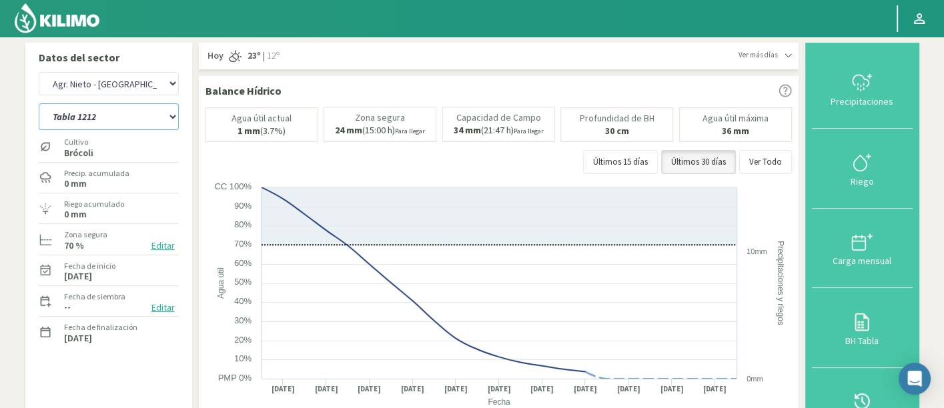
click at [113, 127] on select "Tabla 1212 Tabla 1237" at bounding box center [109, 116] width 140 height 27
click at [39, 103] on select "Tabla 1212 Tabla 1237" at bounding box center [109, 116] width 140 height 27
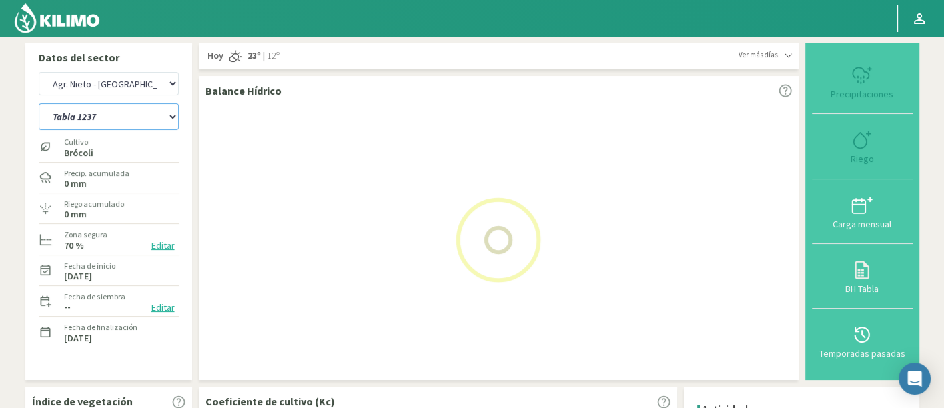
select select "0: Object"
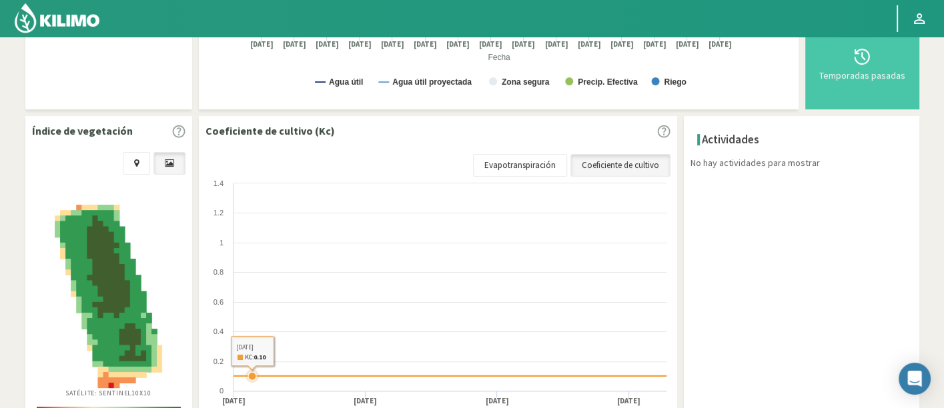
scroll to position [444, 0]
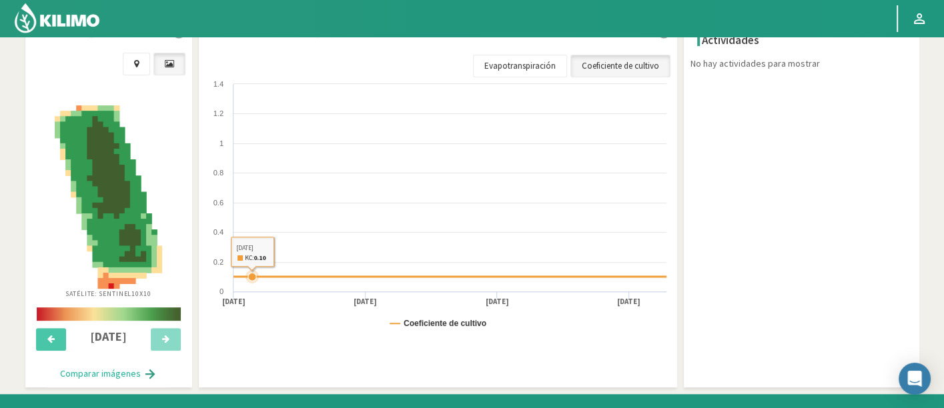
select select "293: Object"
select select "3: Object"
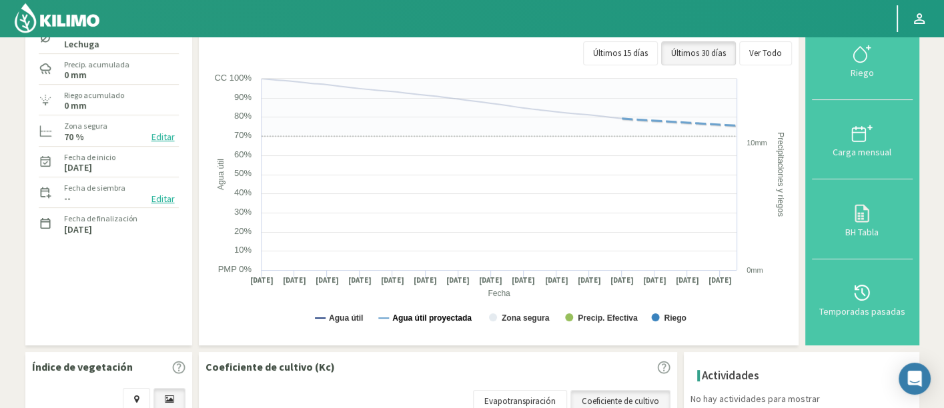
scroll to position [0, 0]
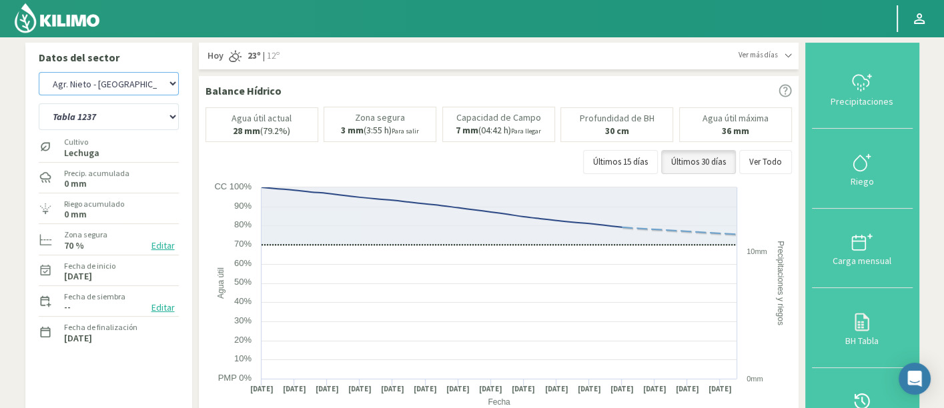
click at [113, 83] on select "Agr. Huertos de Chocalan Agrícola Bakia Agrícola Bakia - IC Agrícola Exser - Ca…" at bounding box center [109, 83] width 140 height 23
click at [121, 87] on select "Agr. Huertos de Chocalan Agrícola Bakia Agrícola Bakia - IC Agrícola Exser - Ca…" at bounding box center [109, 83] width 140 height 23
click at [39, 72] on select "Agr. Huertos de Chocalan Agrícola Bakia Agrícola Bakia - IC Agrícola Exser - Ca…" at bounding box center [109, 83] width 140 height 23
select select "580: Object"
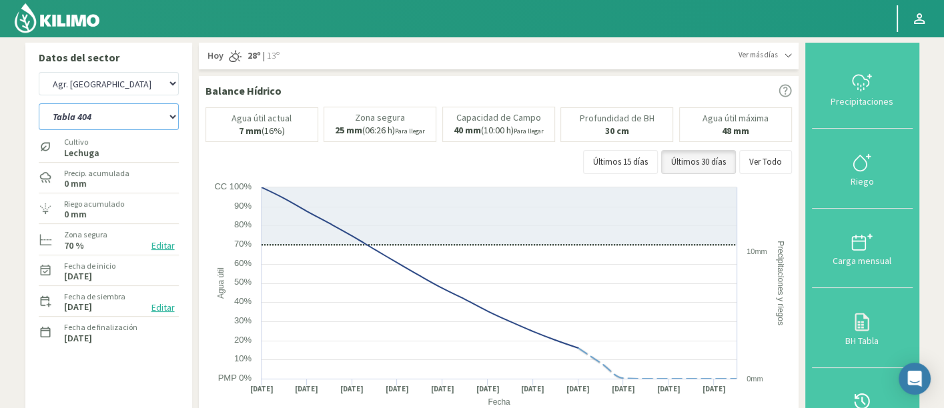
click at [123, 123] on select "Tabla 404 Tabla 407A" at bounding box center [109, 116] width 140 height 27
click at [39, 103] on select "Tabla 404 Tabla 407A" at bounding box center [109, 116] width 140 height 27
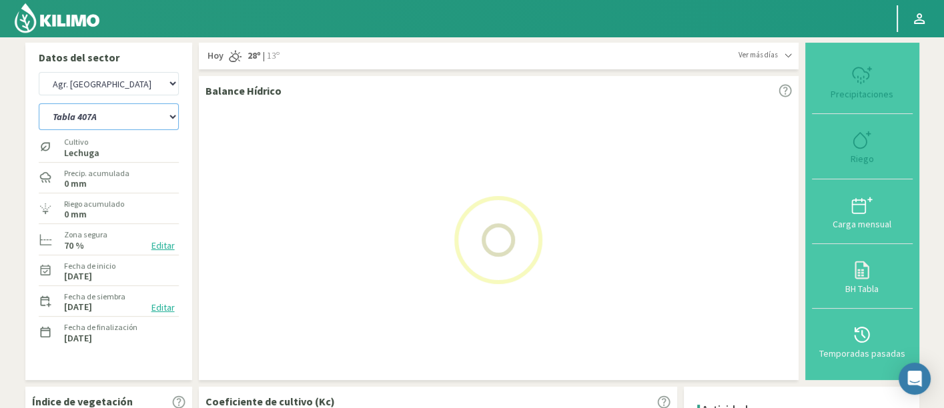
select select "4: Object"
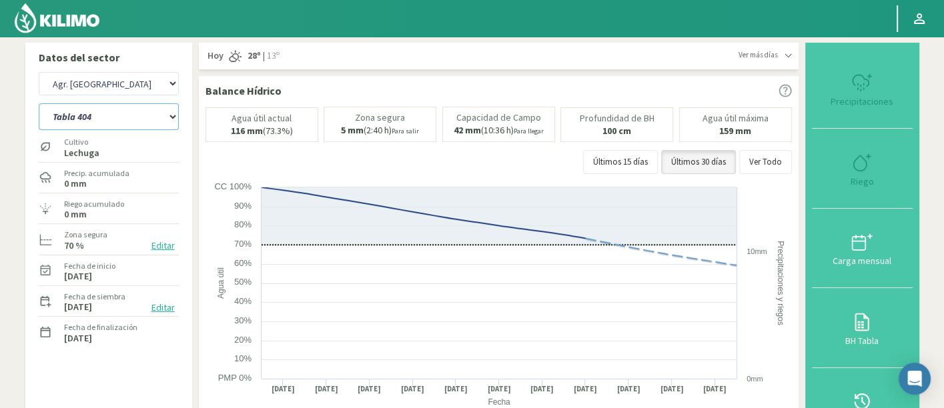
select select "866: Object"
select select "7: Object"
